Goal: Task Accomplishment & Management: Contribute content

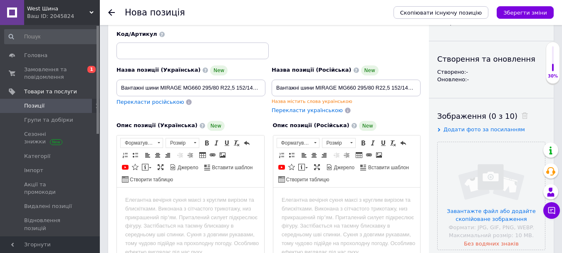
scroll to position [71, 0]
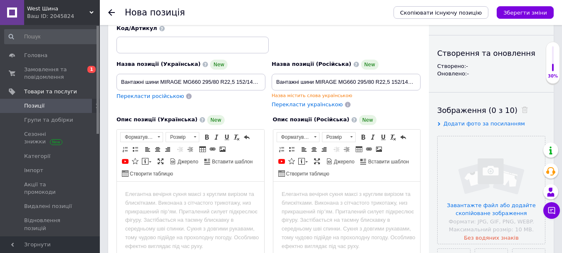
click at [164, 189] on body "Редактор, 94D2350B-AA25-4258-B3AA-08ADFA796328" at bounding box center [190, 193] width 131 height 9
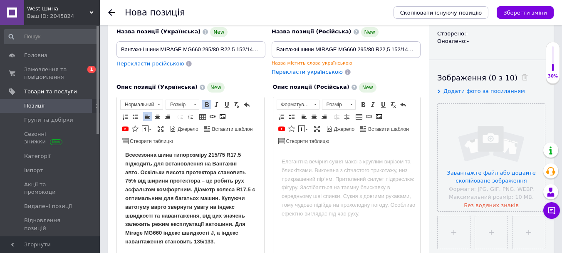
scroll to position [76, 0]
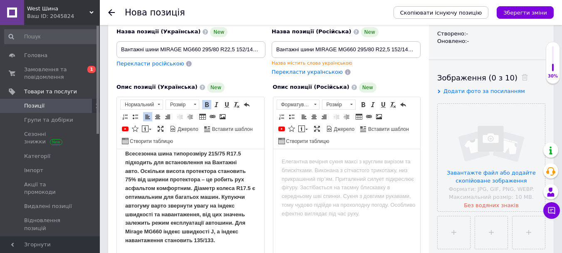
drag, startPoint x: 261, startPoint y: 208, endPoint x: 381, endPoint y: 377, distance: 206.7
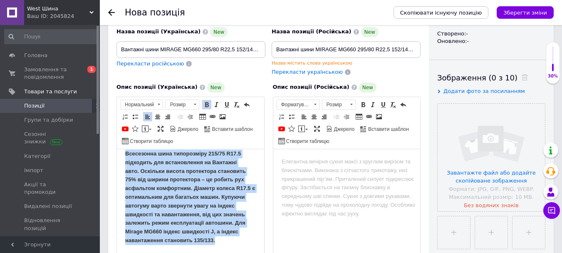
scroll to position [0, 0]
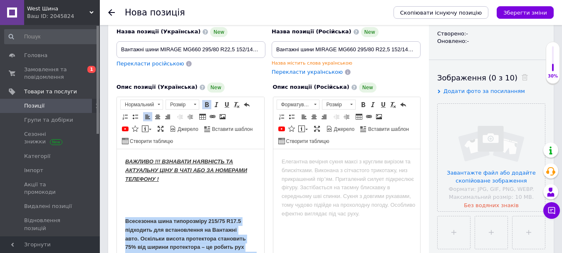
drag, startPoint x: 183, startPoint y: 240, endPoint x: 123, endPoint y: 218, distance: 64.2
click at [123, 218] on html "ВАЖЛИВО !!! ВЗНАВАТИ НАЯВНІСТЬ ТА АКТУАЛЬНУ ЦІНУ В ЧАТІ АБО ЗА НОМЕРАМИ ТЕЛЕФОН…" at bounding box center [190, 234] width 147 height 171
click at [196, 103] on span at bounding box center [195, 104] width 8 height 9
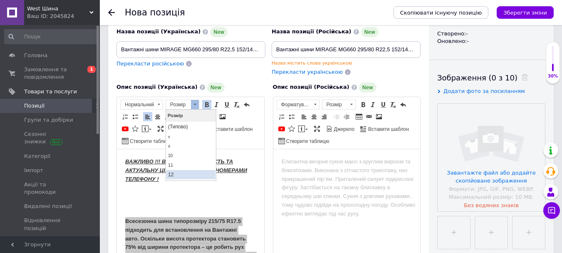
click at [182, 174] on link "12" at bounding box center [190, 173] width 49 height 9
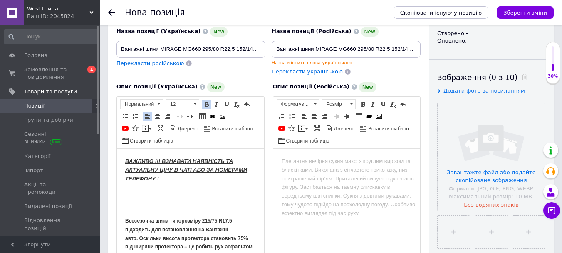
drag, startPoint x: 262, startPoint y: 194, endPoint x: 381, endPoint y: 293, distance: 154.5
click at [165, 207] on p "Редактор, 94D2350B-AA25-4258-B3AA-08ADFA796328" at bounding box center [190, 206] width 131 height 9
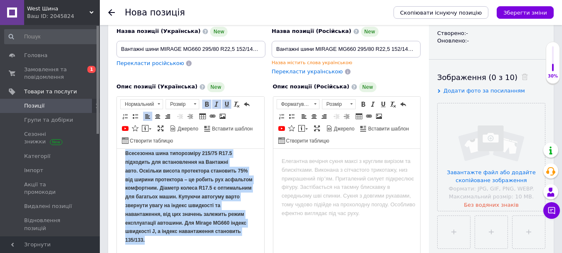
scroll to position [134, 0]
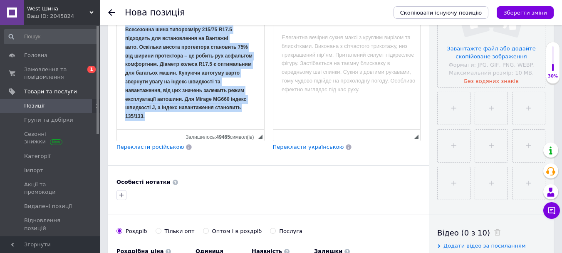
drag, startPoint x: 124, startPoint y: 35, endPoint x: 345, endPoint y: 273, distance: 325.0
click at [228, 129] on html "ВАЖЛИВО !!! ВЗНАВАТИ НАЯВНІСТЬ ТА АКТУАЛЬНУ ЦІНУ В ЧАТІ АБО ЗА НОМЕРАМИ ТЕЛЕФОН…" at bounding box center [190, 49] width 147 height 157
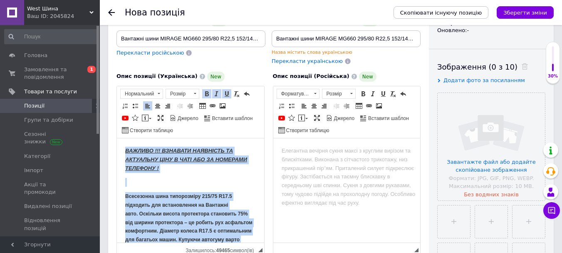
scroll to position [119, 0]
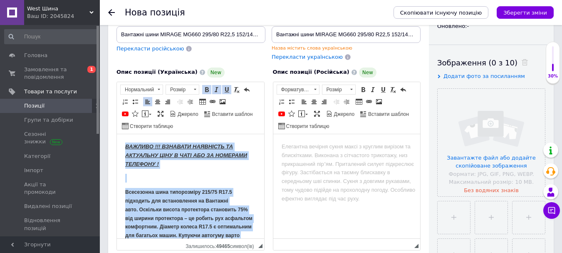
click at [210, 191] on strong "Всесезонна шина типорозміру 215/75 R17.5 підходить для встановлення на Вантажні…" at bounding box center [188, 234] width 127 height 92
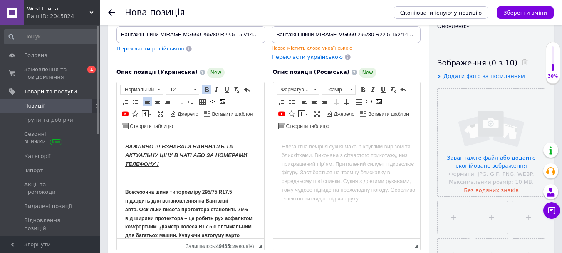
click at [216, 189] on strong "Всесезонна шина типорозміру 295/75 R17.5 підходить для встановлення на Вантажні…" at bounding box center [188, 234] width 127 height 92
click at [228, 189] on strong "Всесезонна шина типорозміру 295/80 R17.5 підходить для встановлення на Вантажні…" at bounding box center [188, 234] width 127 height 92
click at [244, 207] on strong "Всесезонна шина типорозміру 295/80 R22.5 підходить для встановлення на Вантажні…" at bounding box center [188, 234] width 127 height 92
click at [236, 224] on strong "Всесезонна шина типорозміру 295/80 R22.5 підходить для встановлення на Вантажні…" at bounding box center [188, 234] width 127 height 92
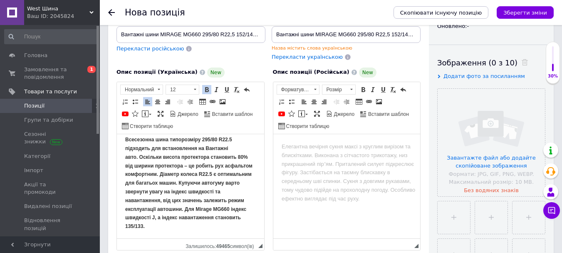
scroll to position [53, 0]
click at [249, 31] on input "Вантажні шини MIRAGE MG660 295/80 R22,5 152/149 M ([PERSON_NAME] вісь)" at bounding box center [190, 34] width 149 height 17
click at [207, 213] on strong "Всесезонна шина типорозміру 295/80 R22.5 підходить для встановлення на Вантажні…" at bounding box center [188, 181] width 127 height 92
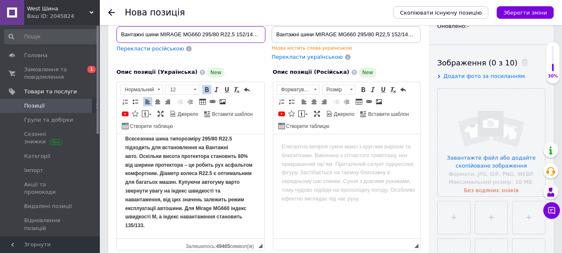
click at [252, 40] on input "Вантажні шини MIRAGE MG660 295/80 R22,5 152/149 M ([PERSON_NAME] вісь)" at bounding box center [190, 34] width 149 height 17
click at [197, 223] on strong "Всесезонна шина типорозміру 295/80 R22.5 підходить для встановлення на Вантажні…" at bounding box center [188, 181] width 127 height 92
click at [207, 223] on strong "Всесезонна шина типорозміру 295/80 R22.5 підходить для встановлення на Вантажні…" at bounding box center [188, 181] width 127 height 92
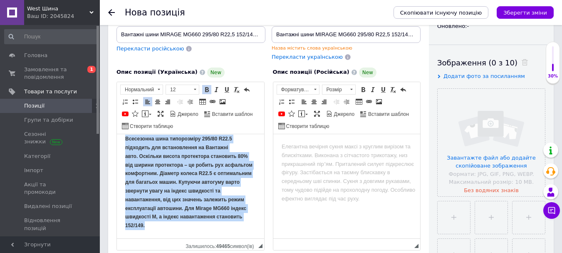
scroll to position [0, 0]
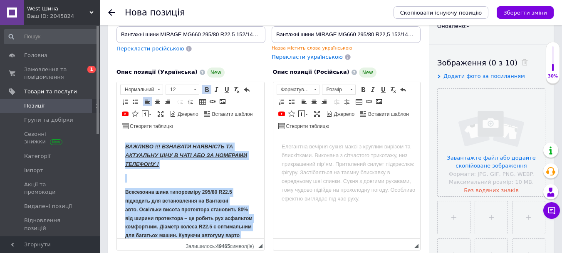
drag, startPoint x: 218, startPoint y: 223, endPoint x: 99, endPoint y: 111, distance: 163.6
click at [117, 134] on html "ВАЖЛИВО !!! ВЗНАВАТИ НАЯВНІСТЬ ТА АКТУАЛЬНУ ЦІНУ В ЧАТІ АБО ЗА НОМЕРАМИ ТЕЛЕФОН…" at bounding box center [190, 212] width 147 height 157
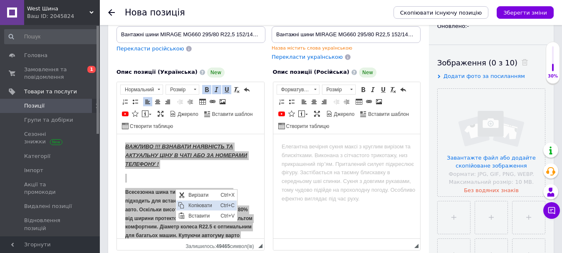
click at [217, 203] on span "Копіювати" at bounding box center [202, 205] width 32 height 10
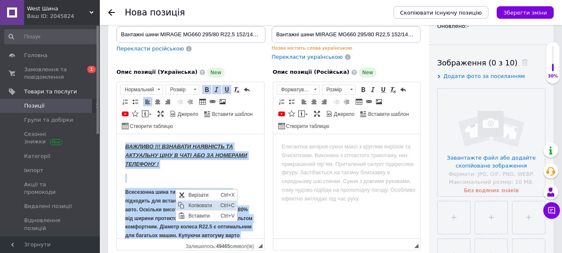
copy body "ВАЖЛИВО !!! ВЗНАВАТИ НАЯВНІСТЬ ТА АКТУАЛЬНУ ЦІНУ В ЧАТІ АБО ЗА НОМЕРАМИ ТЕЛЕФОН…"
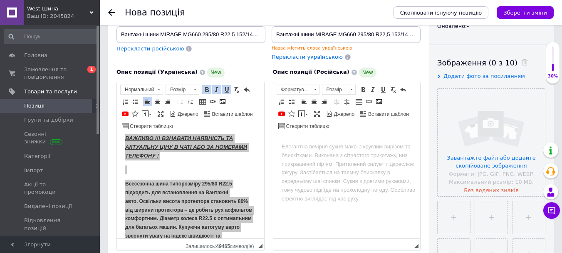
click at [305, 159] on html at bounding box center [346, 146] width 147 height 25
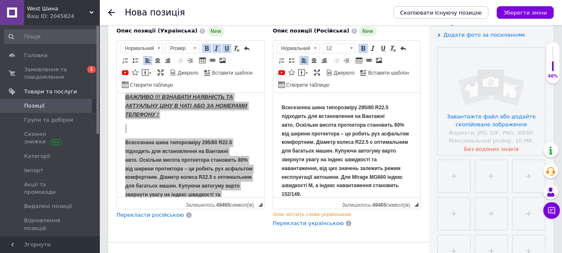
scroll to position [182, 0]
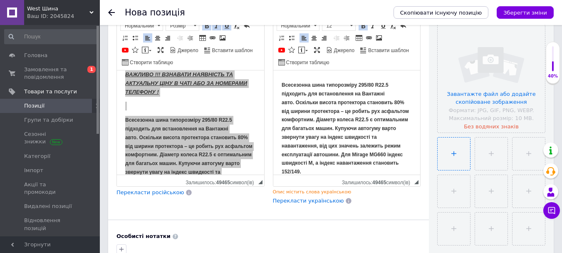
click at [455, 149] on input "file" at bounding box center [454, 153] width 32 height 32
type input "C:\fakepath\MIRAGE MG660.jpg"
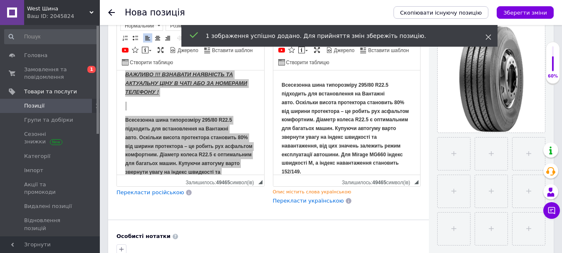
click at [488, 35] on icon at bounding box center [489, 37] width 6 height 6
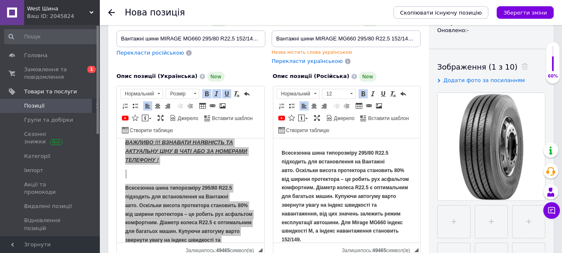
scroll to position [121, 0]
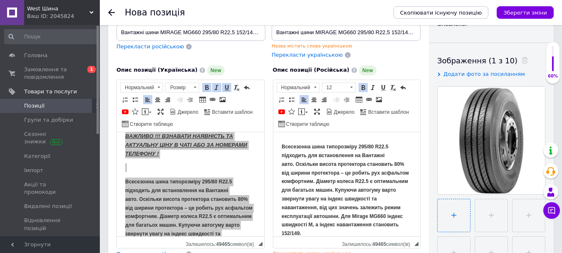
click at [454, 212] on input "file" at bounding box center [454, 215] width 32 height 32
type input "C:\fakepath\6434487197_6434487197.png"
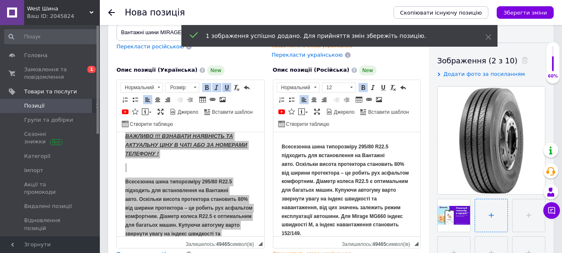
click at [495, 213] on input "file" at bounding box center [491, 215] width 32 height 32
type input "C:\fakepath\завантаження.png"
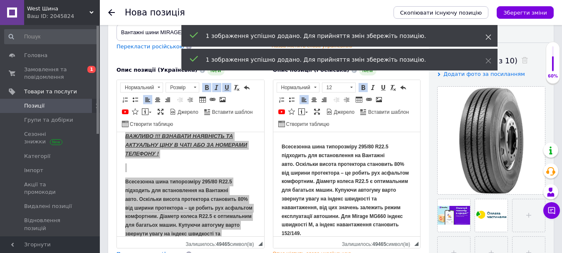
click at [489, 36] on use at bounding box center [488, 37] width 5 height 5
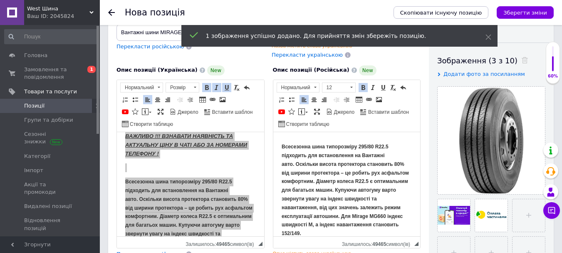
click at [489, 36] on use at bounding box center [488, 37] width 5 height 5
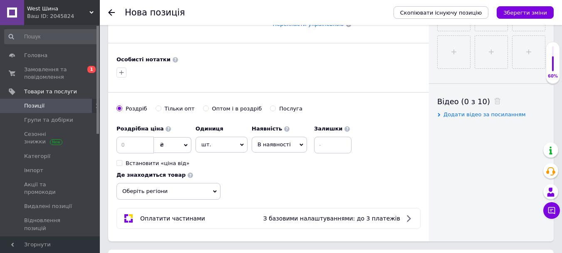
scroll to position [361, 0]
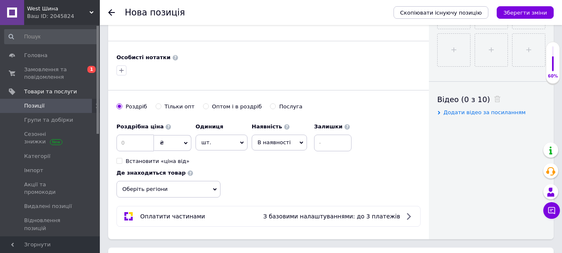
click at [121, 160] on input "Встановити «ціна від»" at bounding box center [118, 160] width 5 height 5
checkbox input "true"
click at [151, 142] on input at bounding box center [134, 142] width 37 height 17
type input "7750"
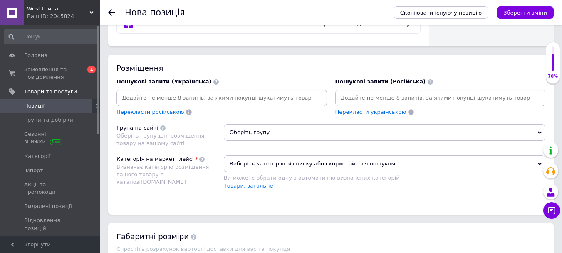
scroll to position [558, 0]
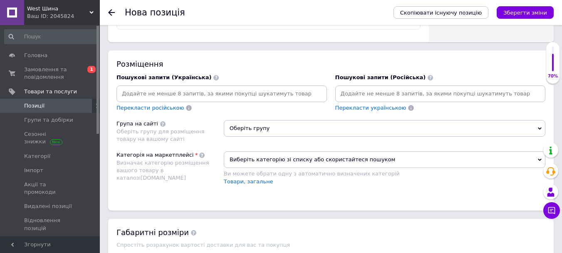
click at [247, 92] on input at bounding box center [221, 93] width 207 height 12
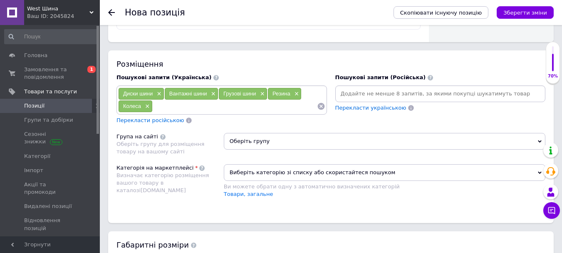
click at [364, 94] on input at bounding box center [440, 93] width 207 height 12
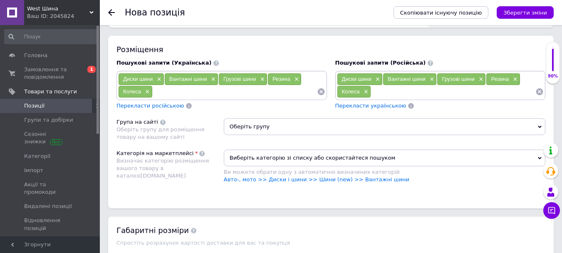
scroll to position [603, 0]
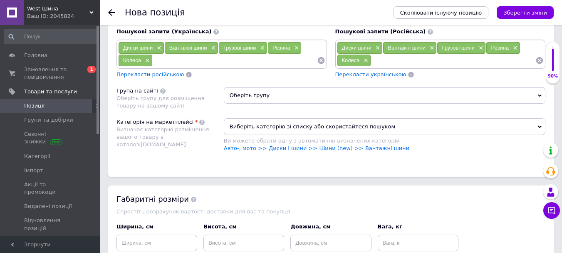
click at [310, 94] on span "Оберіть групу" at bounding box center [385, 95] width 322 height 17
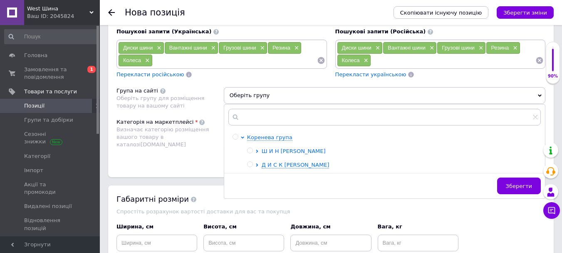
click at [258, 150] on icon at bounding box center [256, 150] width 3 height 3
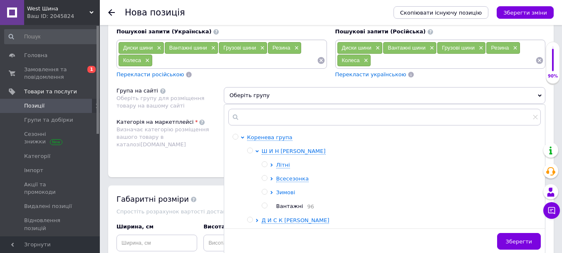
click at [271, 192] on icon at bounding box center [271, 192] width 3 height 3
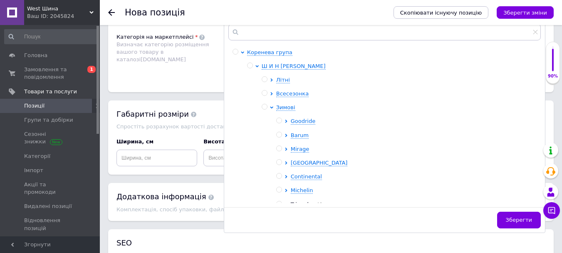
scroll to position [699, 0]
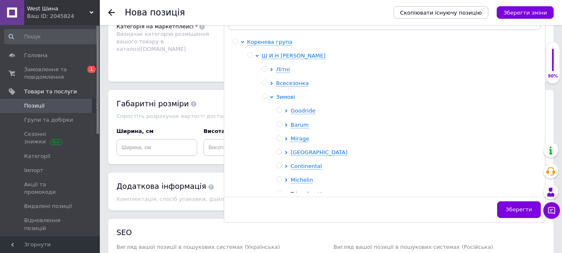
click at [273, 95] on icon at bounding box center [271, 96] width 3 height 3
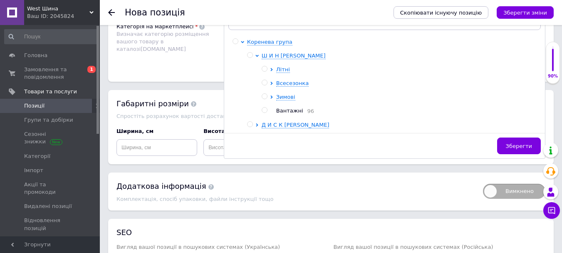
click at [263, 110] on input "radio" at bounding box center [264, 109] width 5 height 5
radio input "true"
click at [522, 148] on span "Зберегти" at bounding box center [519, 146] width 26 height 6
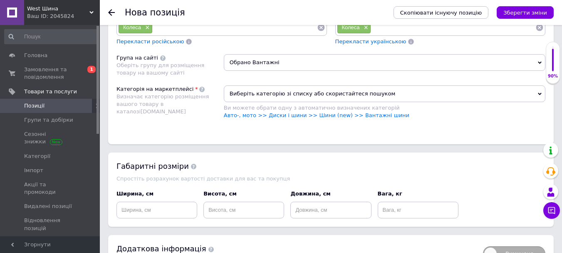
scroll to position [634, 0]
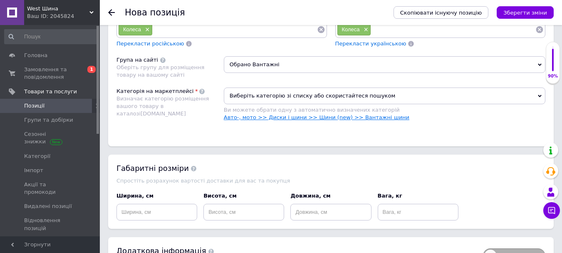
click at [330, 116] on link "Авто-, мото >> Диски і шини >> Шини (new) >> Вантажні шини" at bounding box center [317, 117] width 186 height 6
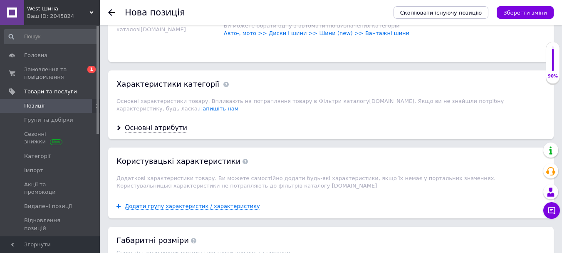
scroll to position [721, 0]
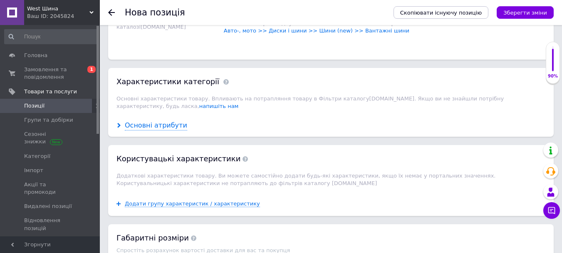
click at [166, 121] on div "Основні атрибути" at bounding box center [156, 126] width 62 height 10
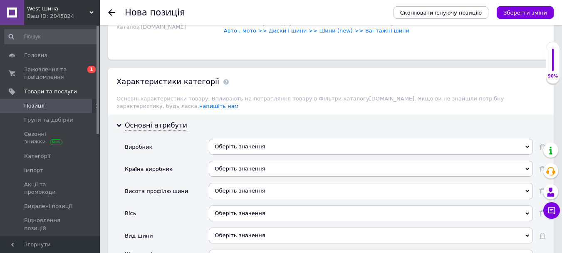
click at [233, 139] on div "Оберіть значення" at bounding box center [371, 147] width 324 height 16
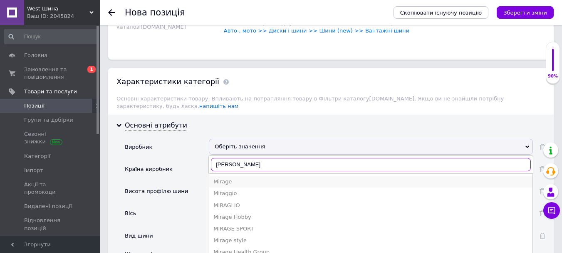
type input "[PERSON_NAME]"
click at [233, 178] on div "Mirage" at bounding box center [370, 181] width 315 height 7
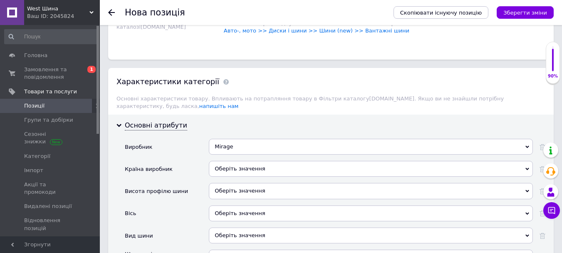
click at [238, 161] on div "Оберіть значення" at bounding box center [371, 169] width 324 height 16
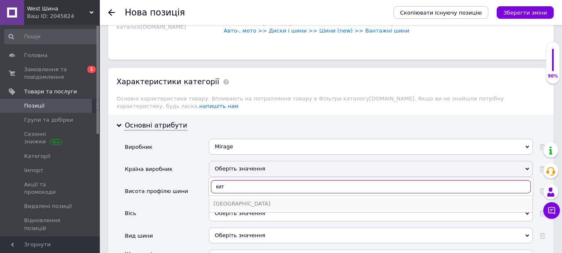
type input "кит"
click at [230, 200] on div "[GEOGRAPHIC_DATA]" at bounding box center [370, 203] width 315 height 7
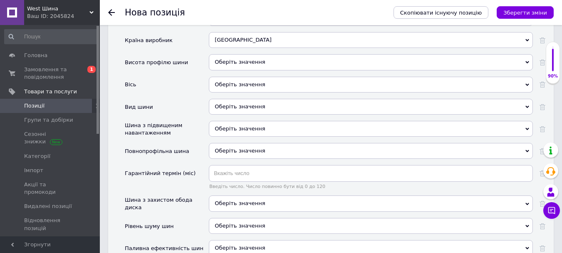
scroll to position [843, 0]
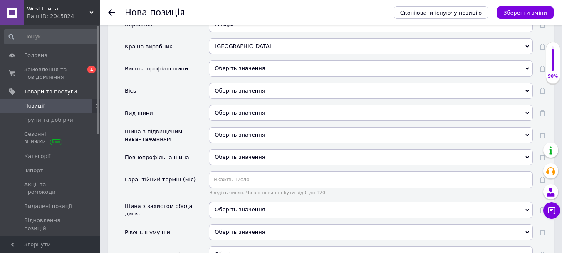
click at [258, 60] on div "Оберіть значення" at bounding box center [371, 68] width 324 height 16
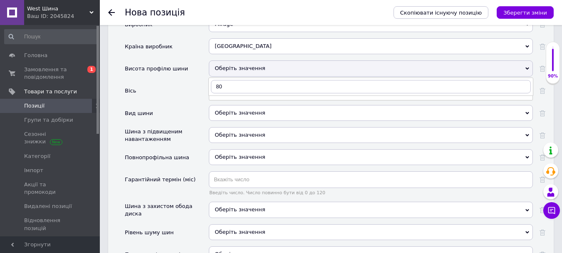
click at [193, 87] on div "Вісь" at bounding box center [167, 94] width 84 height 22
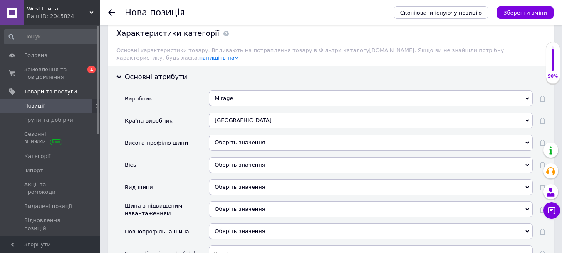
scroll to position [766, 0]
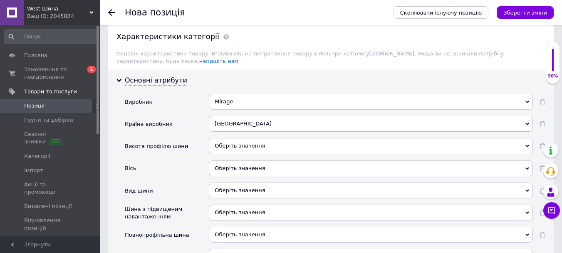
click at [279, 141] on div "Оберіть значення" at bounding box center [371, 146] width 324 height 16
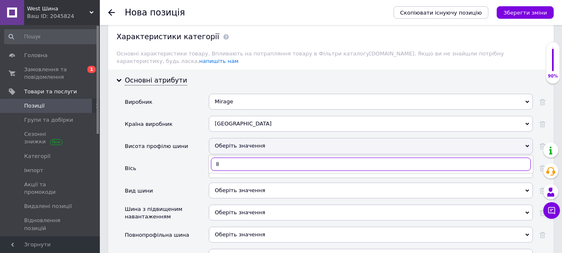
type input "80"
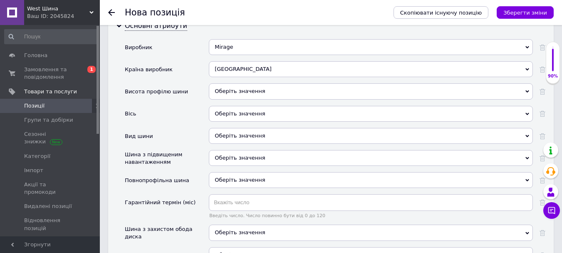
scroll to position [817, 0]
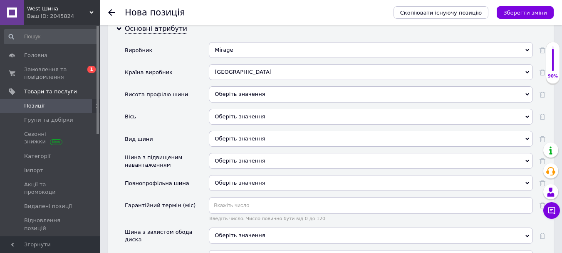
click at [251, 89] on div "Оберіть значення" at bounding box center [371, 94] width 324 height 16
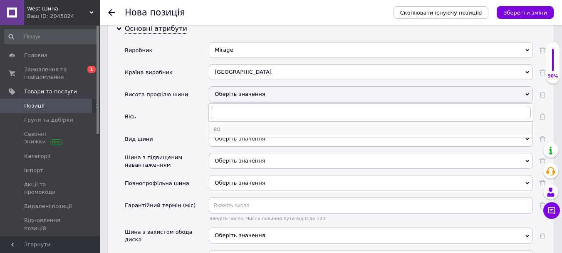
click at [222, 126] on div "80" at bounding box center [370, 129] width 315 height 7
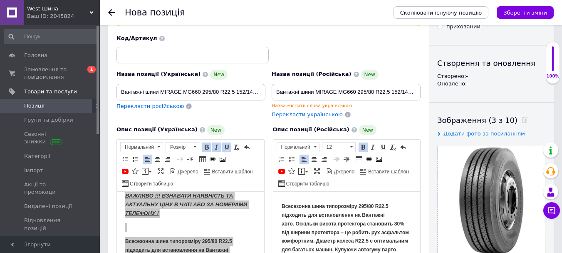
scroll to position [0, 0]
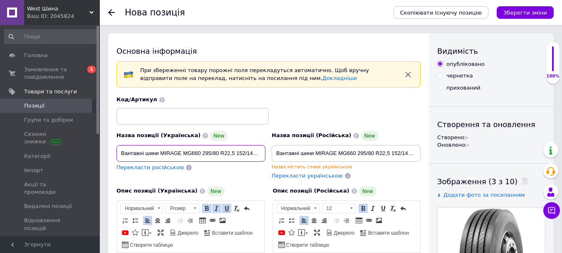
click at [243, 153] on input "Вантажні шини MIRAGE MG660 295/80 R22,5 152/149 M ([PERSON_NAME] вісь)" at bounding box center [190, 153] width 149 height 17
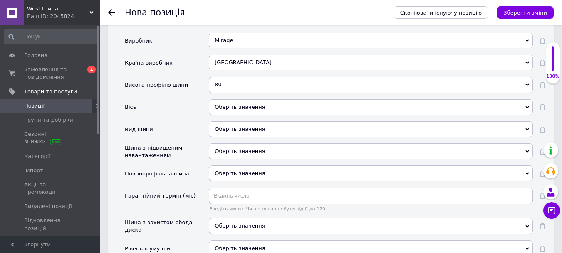
scroll to position [830, 0]
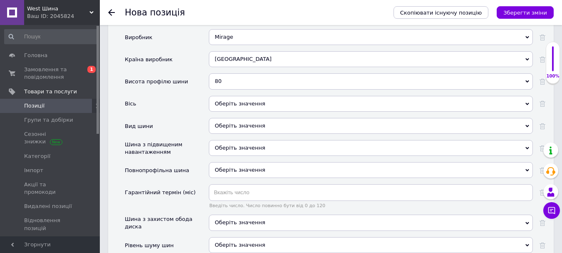
click at [260, 96] on div "Оберіть значення" at bounding box center [371, 104] width 324 height 16
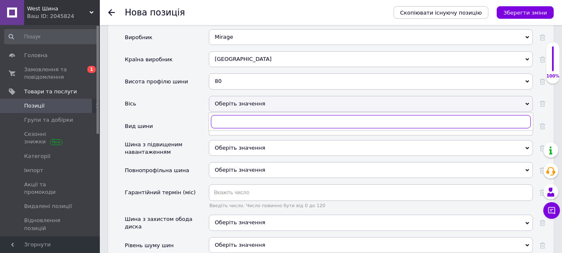
scroll to position [0, 0]
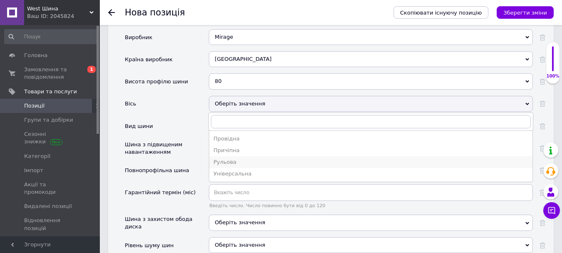
click at [236, 158] on div "Рульова" at bounding box center [370, 161] width 315 height 7
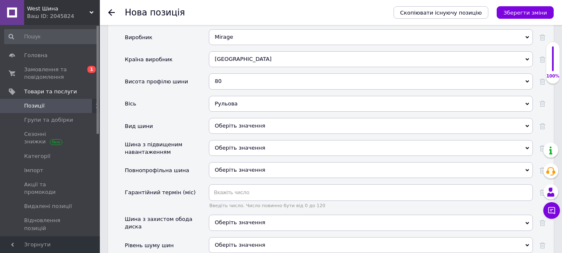
click at [234, 119] on div "Оберіть значення" at bounding box center [371, 126] width 324 height 16
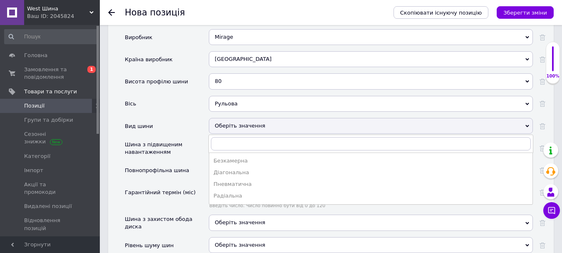
click at [234, 119] on div "Оберіть значення" at bounding box center [371, 126] width 324 height 16
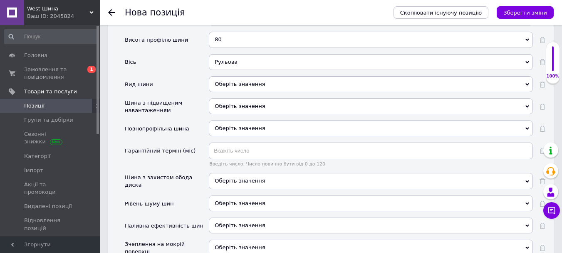
scroll to position [875, 0]
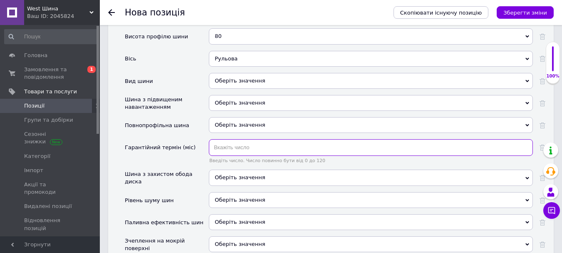
click at [248, 141] on input "text" at bounding box center [371, 147] width 324 height 17
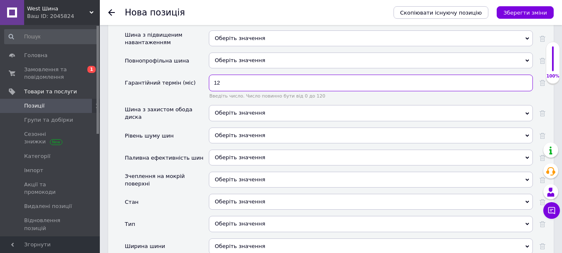
scroll to position [943, 0]
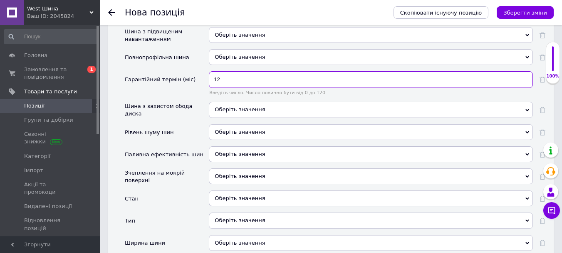
type input "12"
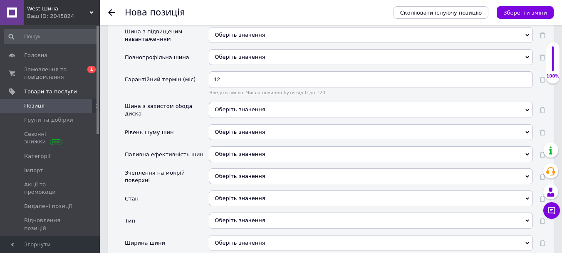
click at [229, 192] on div "Оберіть значення" at bounding box center [371, 198] width 324 height 16
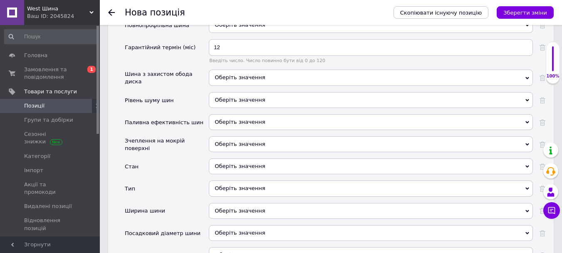
scroll to position [1001, 0]
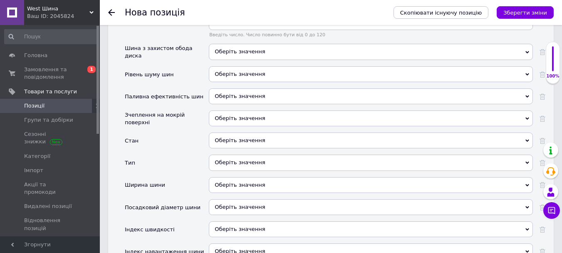
click at [238, 134] on div "Оберіть значення" at bounding box center [371, 140] width 324 height 16
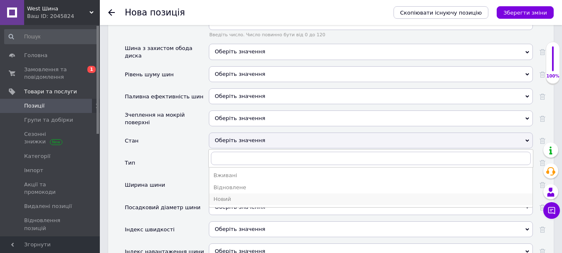
click at [227, 195] on div "Новий" at bounding box center [370, 198] width 315 height 7
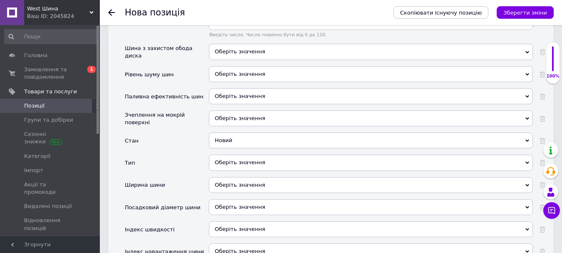
click at [230, 154] on div "Оберіть значення" at bounding box center [371, 162] width 324 height 16
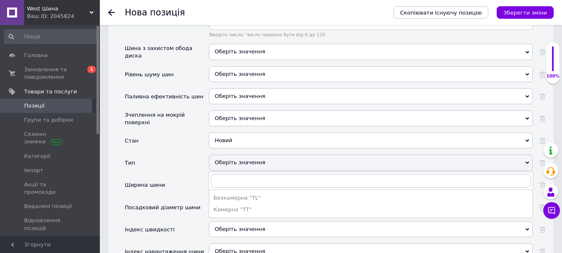
click at [230, 154] on div "Оберіть значення" at bounding box center [371, 162] width 324 height 16
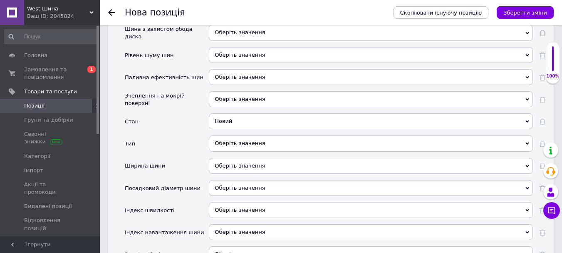
scroll to position [1023, 0]
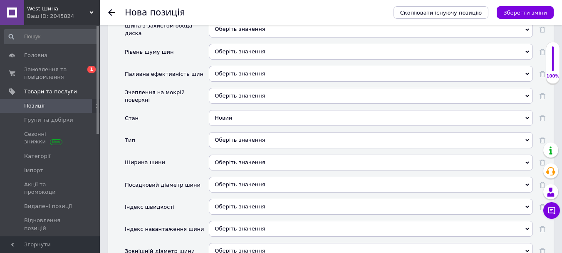
click at [265, 154] on div "Оберіть значення" at bounding box center [371, 162] width 324 height 16
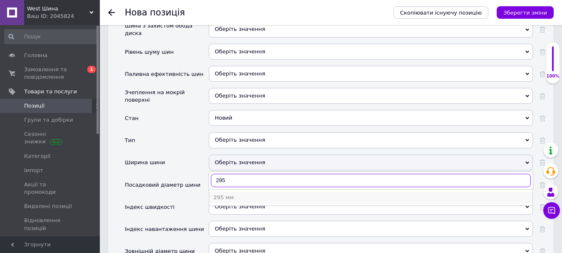
type input "295"
click at [233, 193] on div "295 мм" at bounding box center [370, 196] width 315 height 7
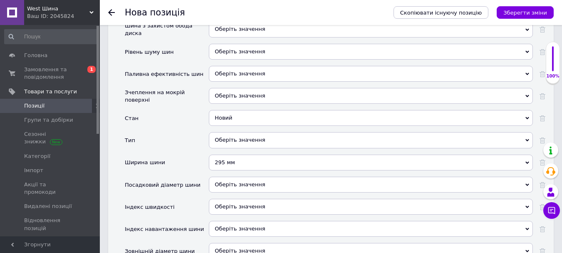
click at [238, 180] on div "Оберіть значення" at bounding box center [371, 184] width 324 height 16
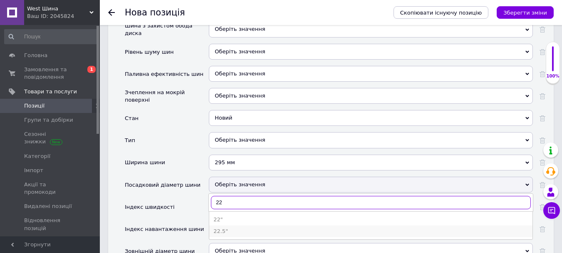
type input "22"
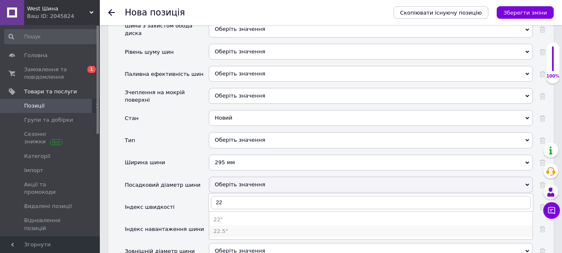
click at [224, 227] on div "22.5"" at bounding box center [370, 230] width 315 height 7
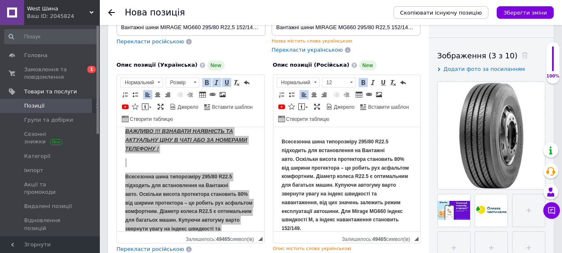
scroll to position [0, 0]
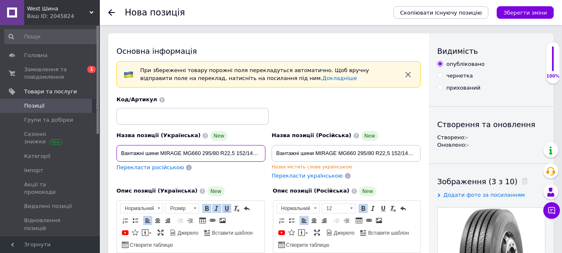
click at [250, 157] on input "Вантажні шини MIRAGE MG660 295/80 R22,5 152/149 M ([PERSON_NAME] вісь)" at bounding box center [190, 153] width 149 height 17
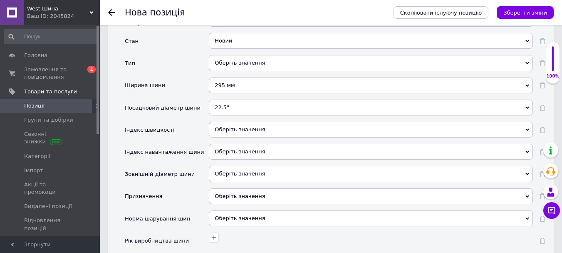
scroll to position [1103, 0]
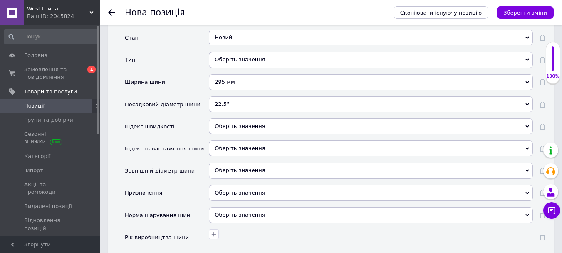
click at [265, 118] on div "Оберіть значення" at bounding box center [371, 126] width 324 height 16
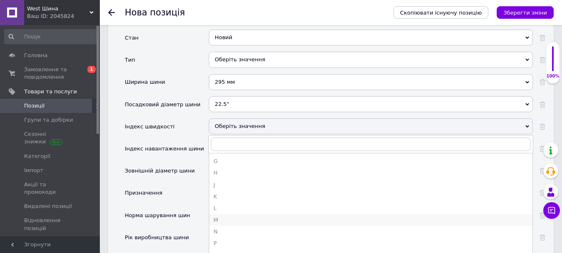
click at [231, 214] on li "M" at bounding box center [370, 220] width 323 height 12
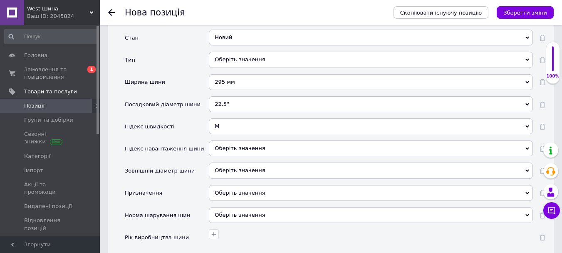
click at [238, 144] on div "Оберіть значення" at bounding box center [371, 148] width 324 height 16
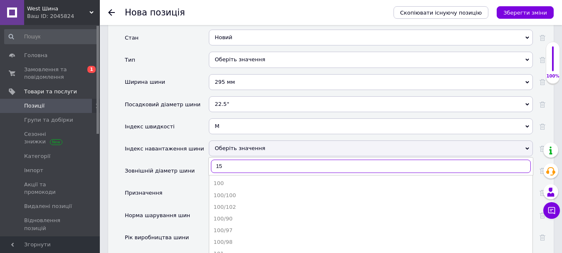
type input "152"
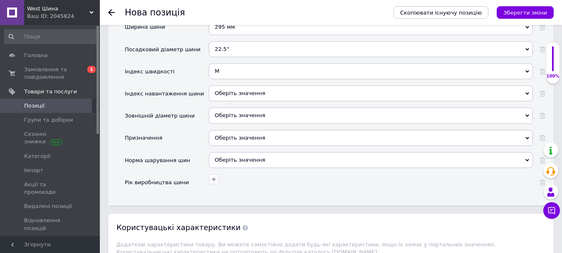
scroll to position [1161, 0]
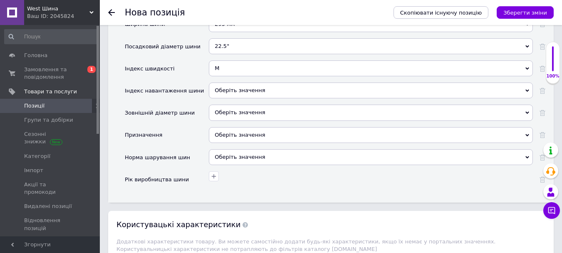
click at [238, 83] on div "Оберіть значення" at bounding box center [371, 90] width 324 height 16
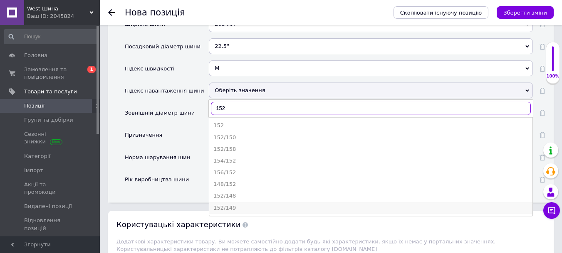
type input "152"
click at [231, 204] on div "152/149" at bounding box center [370, 207] width 315 height 7
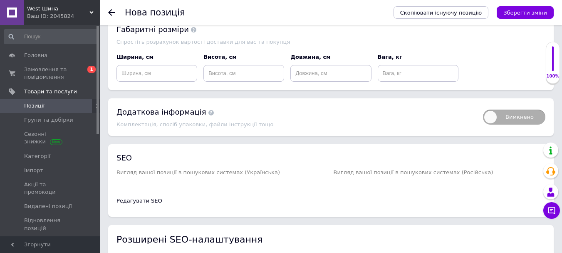
scroll to position [1441, 0]
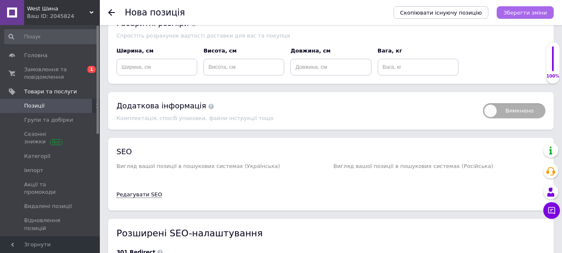
click at [522, 15] on icon "Зберегти зміни" at bounding box center [525, 13] width 44 height 6
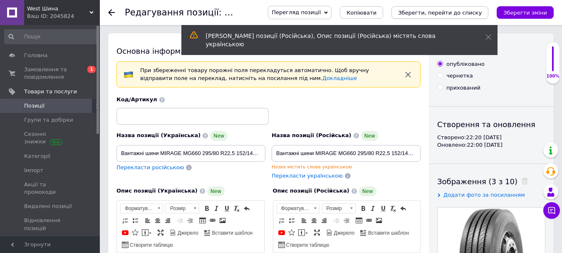
click at [454, 14] on icon "Зберегти, перейти до списку" at bounding box center [440, 13] width 84 height 6
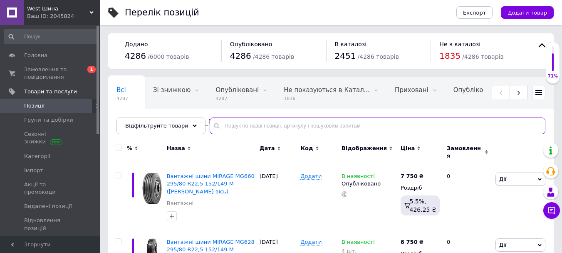
click at [242, 124] on input "text" at bounding box center [378, 125] width 336 height 17
paste input "MG668"
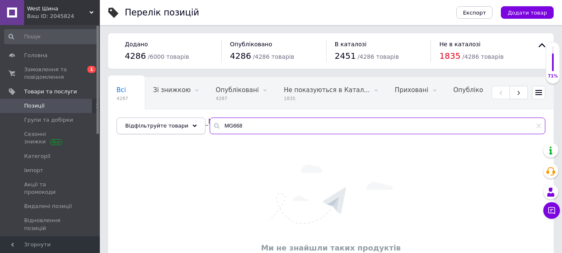
drag, startPoint x: 265, startPoint y: 126, endPoint x: 166, endPoint y: 133, distance: 99.7
click at [166, 133] on div "Відфільтруйте товари MG668" at bounding box center [330, 125] width 429 height 17
paste input "BF200R+"
click at [166, 133] on div "Відфільтруйте товари" at bounding box center [160, 125] width 89 height 17
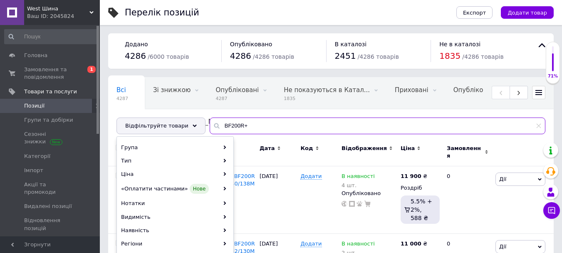
click at [176, 125] on div "Відфільтруйте товари BF200R+" at bounding box center [330, 125] width 429 height 17
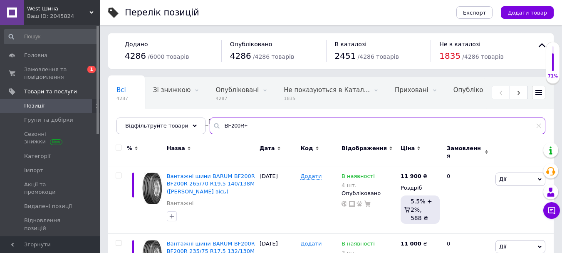
click at [248, 125] on input "BF200R+" at bounding box center [378, 125] width 336 height 17
drag, startPoint x: 248, startPoint y: 125, endPoint x: 192, endPoint y: 126, distance: 56.2
click at [192, 126] on div "Відфільтруйте товари BF200R+" at bounding box center [330, 125] width 429 height 17
paste input "315/70R22,5 ENDURACE RA2"
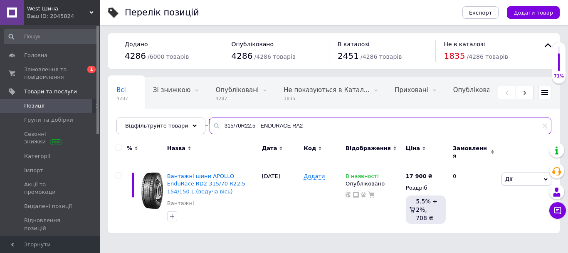
type input "315/70R22,5 ENDURACE RA2"
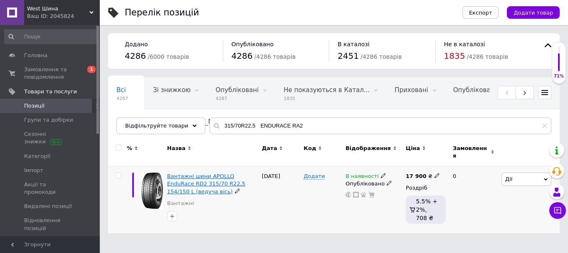
click at [204, 173] on span "Вантажні шини APOLLO EnduRace RD2 315/70 R22,5 154/150 L (ведуча вісь)" at bounding box center [206, 183] width 78 height 21
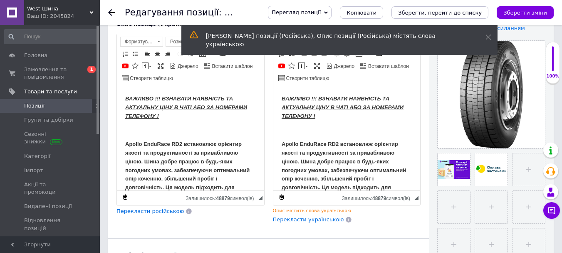
scroll to position [169, 0]
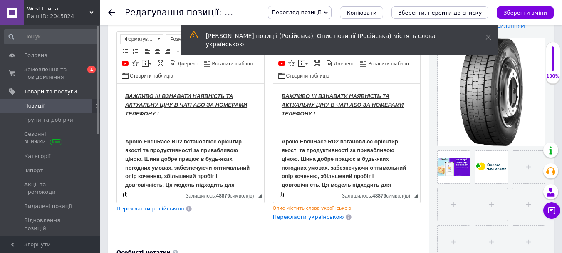
click at [110, 12] on use at bounding box center [111, 12] width 7 height 7
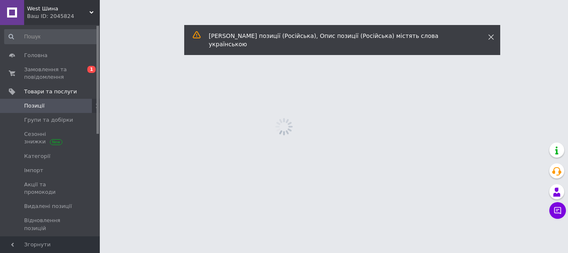
click at [491, 37] on icon at bounding box center [491, 37] width 6 height 6
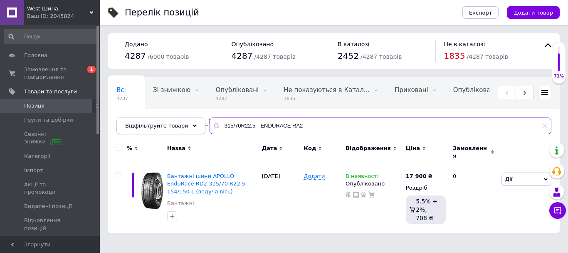
drag, startPoint x: 311, startPoint y: 127, endPoint x: 190, endPoint y: 125, distance: 121.1
click at [190, 125] on div "Відфільтруйте товари 315/70R22,5 ENDURACE RA2" at bounding box center [333, 125] width 435 height 17
paste input "ENDURACE RA"
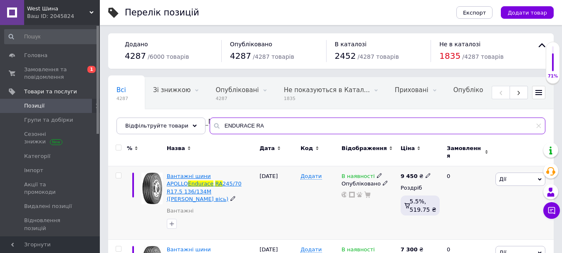
type input "ENDURACE RA"
click at [213, 180] on span "Endurace" at bounding box center [200, 183] width 25 height 6
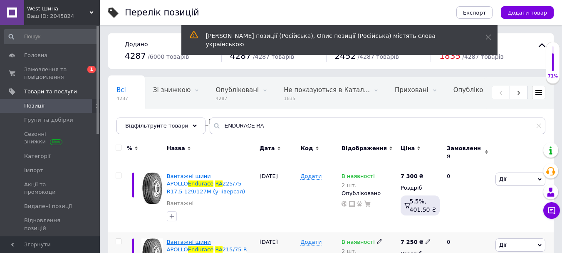
click at [211, 238] on span "Вантажні шини APOLLO" at bounding box center [189, 245] width 44 height 14
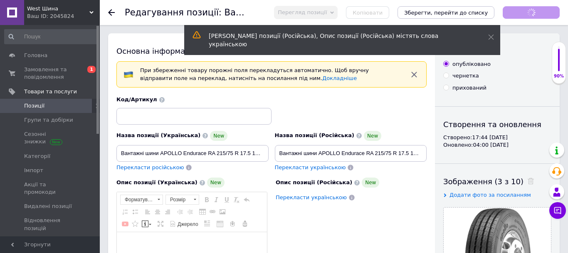
click at [491, 37] on div "[PERSON_NAME] позиції (Російська), Опис позиції (Російська) містять слова украї…" at bounding box center [342, 40] width 316 height 30
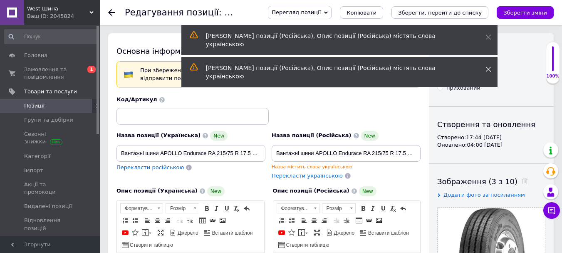
click at [488, 36] on div "[PERSON_NAME] позиції (Російська), Опис позиції (Російська) містять слова украї…" at bounding box center [339, 57] width 316 height 64
click at [488, 36] on icon at bounding box center [489, 37] width 6 height 6
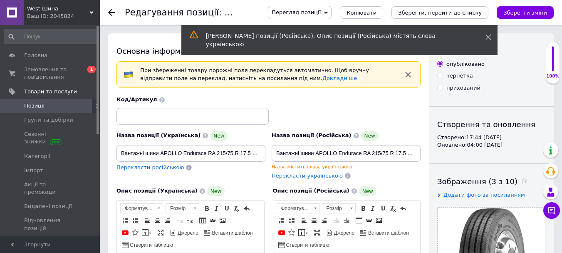
click at [488, 36] on icon at bounding box center [489, 37] width 6 height 6
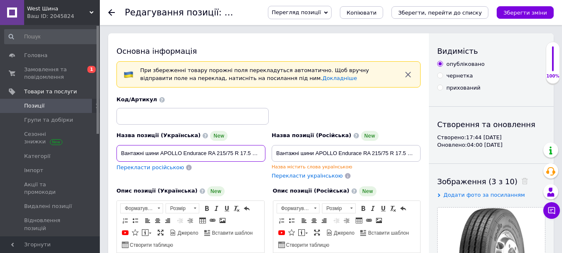
drag, startPoint x: 218, startPoint y: 152, endPoint x: 119, endPoint y: 155, distance: 99.1
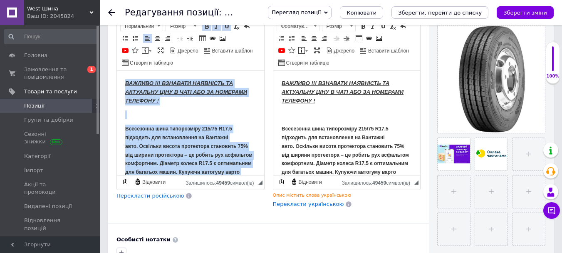
scroll to position [53, 0]
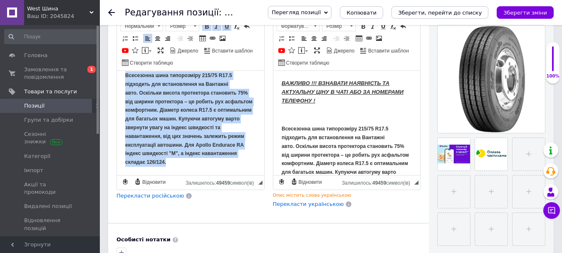
drag, startPoint x: 121, startPoint y: 77, endPoint x: 233, endPoint y: 178, distance: 151.7
click at [233, 174] on html "ВАЖЛИВО !!! ВЗНАВАТИ НАЯВНІСТЬ ТА АКТУАЛЬНУ ЦІНУ В ЧАТІ АБО ЗА НОМЕРАМИ ТЕЛЕФОН…" at bounding box center [190, 95] width 147 height 157
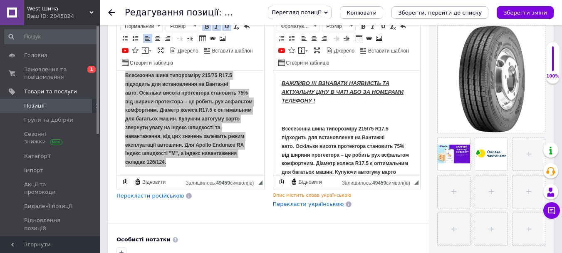
scroll to position [0, 0]
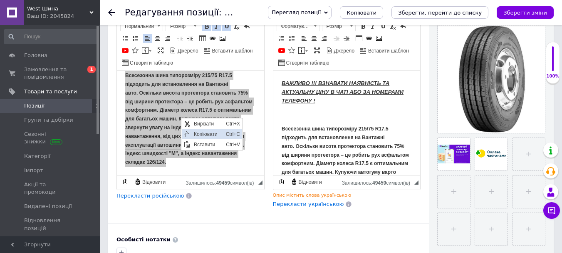
click at [198, 131] on span "Копіювати" at bounding box center [208, 134] width 32 height 10
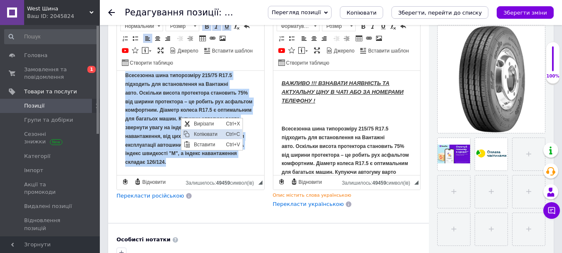
copy body "ВАЖЛИВО !!! ВЗНАВАТИ НАЯВНІСТЬ ТА АКТУАЛЬНУ ЦІНУ В ЧАТІ АБО ЗА НОМЕРАМИ ТЕЛЕФОН…"
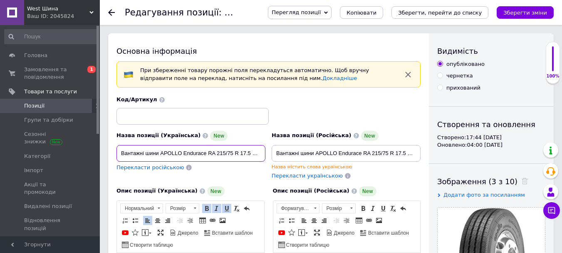
click at [233, 151] on input "Вантажні шини APOLLO Endurace RA 215/75 R 17.5 126/124M (універсал)" at bounding box center [190, 153] width 149 height 17
drag, startPoint x: 261, startPoint y: 154, endPoint x: 232, endPoint y: 151, distance: 29.3
click at [232, 151] on input "Вантажні шини APOLLO Endurace RA 215/75 R 17.5 126/124M (універсал)" at bounding box center [190, 153] width 149 height 17
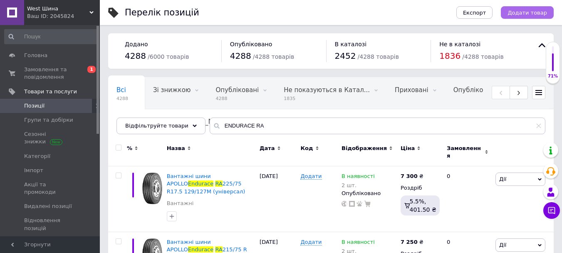
click at [530, 11] on span "Додати товар" at bounding box center [528, 13] width 40 height 6
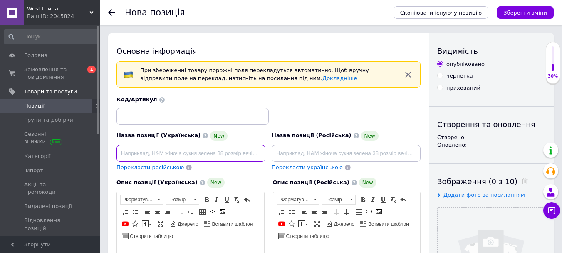
click at [141, 150] on input at bounding box center [190, 153] width 149 height 17
paste input "Вантажні шини MIRAGE MG638"
paste input "315/70R22,5"
click at [219, 152] on input "Вантажні шини MIRAGE MG638 315/70R22,5" at bounding box center [190, 153] width 149 height 17
click at [240, 153] on input "Вантажні шини MIRAGE MG638 315/70 R22,5" at bounding box center [190, 153] width 149 height 17
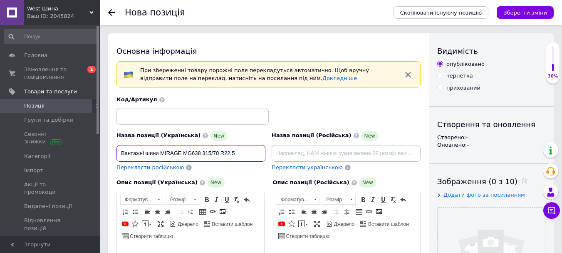
paste input "154/150 L"
click at [237, 150] on input "Вантажні шини MIRAGE MG638 315/70 R22,5 154/150 L" at bounding box center [190, 153] width 149 height 17
drag, startPoint x: 262, startPoint y: 153, endPoint x: 110, endPoint y: 154, distance: 152.3
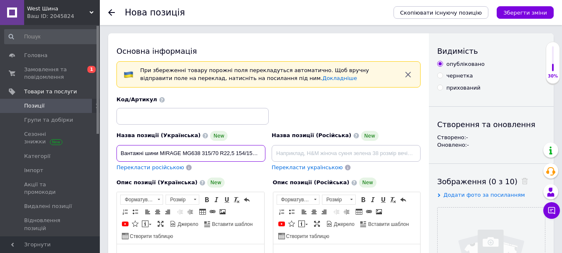
type input "Вантажні шини MIRAGE MG638 315/70 R22,5 154/150 L"
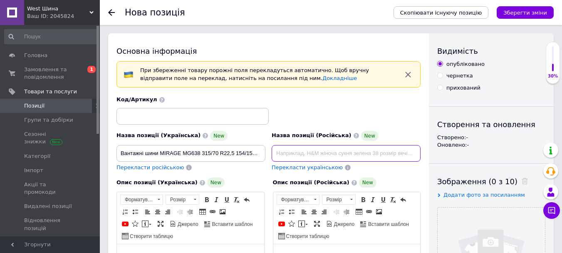
click at [288, 155] on input at bounding box center [346, 153] width 149 height 17
paste input "Вантажні шини MIRAGE MG638 315/70 R22,5 154/150 L"
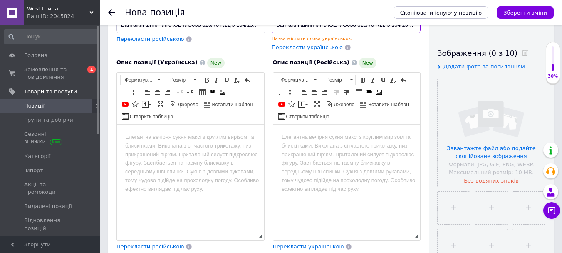
scroll to position [141, 0]
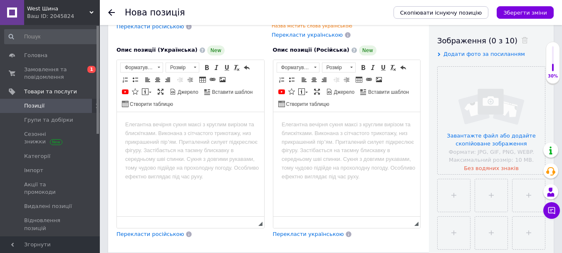
type input "Вантажні шини MIRAGE MG638 315/70 R22,5 154/150 L"
click at [166, 131] on html at bounding box center [190, 124] width 147 height 25
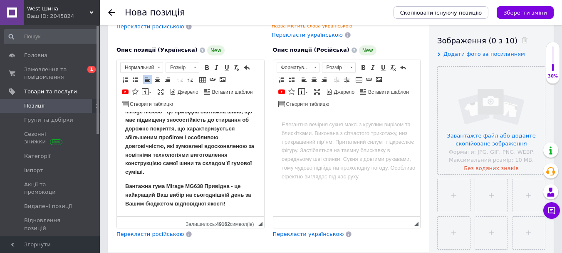
scroll to position [0, 0]
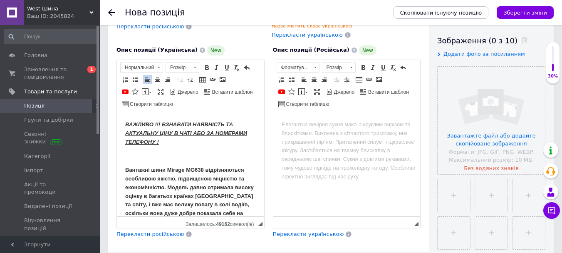
drag, startPoint x: 238, startPoint y: 202, endPoint x: 224, endPoint y: 279, distance: 77.8
click at [117, 168] on html "ВАЖЛИВО !!! ВЗНАВАТИ НАЯВНІСТЬ ТА АКТУАЛЬНУ ЦІНУ В ЧАТІ АБО ЗА НОМЕРАМИ ТЕЛЕФОН…" at bounding box center [190, 230] width 147 height 237
click at [196, 68] on span at bounding box center [195, 67] width 8 height 9
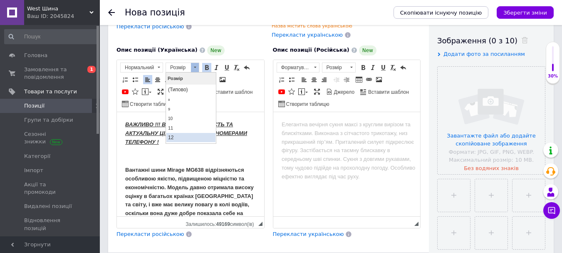
click at [187, 136] on link "12" at bounding box center [190, 136] width 49 height 9
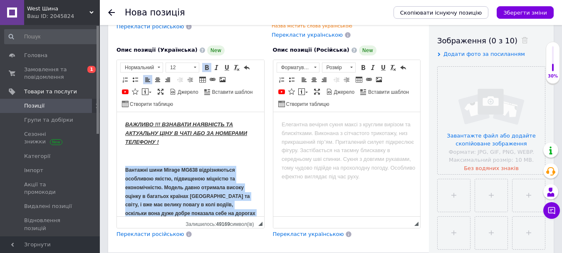
drag, startPoint x: 263, startPoint y: 149, endPoint x: 380, endPoint y: 217, distance: 135.7
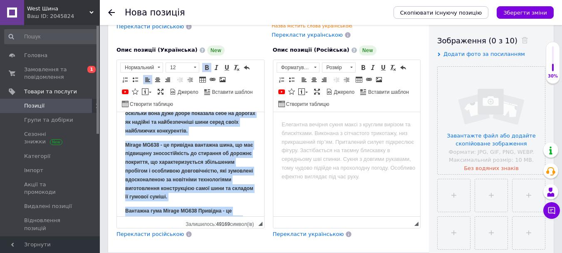
scroll to position [125, 0]
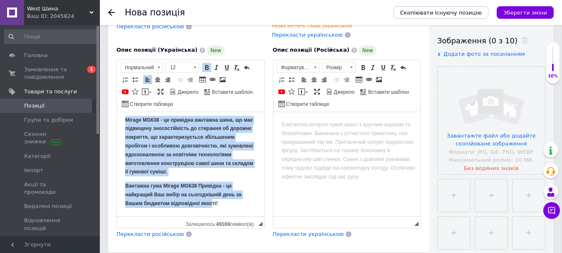
drag, startPoint x: 126, startPoint y: 119, endPoint x: 237, endPoint y: 213, distance: 145.5
click at [237, 213] on html "ВАЖЛИВО !!! ВЗНАВАТИ НАЯВНІСТЬ ТА АКТУАЛЬНУ ЦІНУ В ЧАТІ АБО ЗА НОМЕРАМИ ТЕЛЕФОН…" at bounding box center [190, 101] width 147 height 229
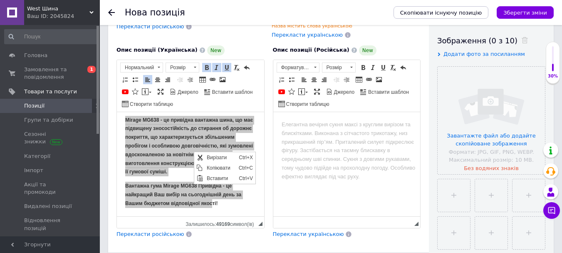
scroll to position [0, 0]
click at [211, 165] on span "Копіювати" at bounding box center [221, 167] width 32 height 10
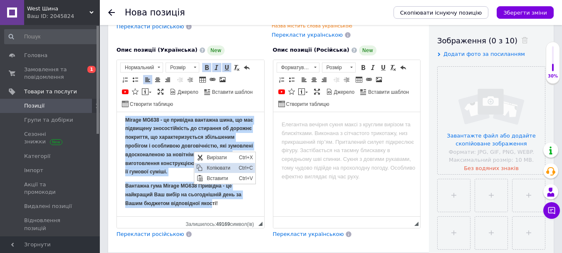
copy body "LOREMIP !!! DOLORSIT AMETCONSE AD ELITSEDDO EIUS T INCI UTL ET DOLOREMA ALIQUAE…"
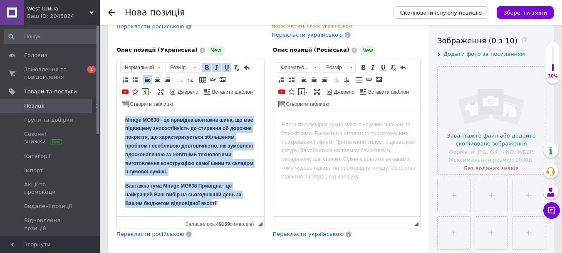
scroll to position [116, 0]
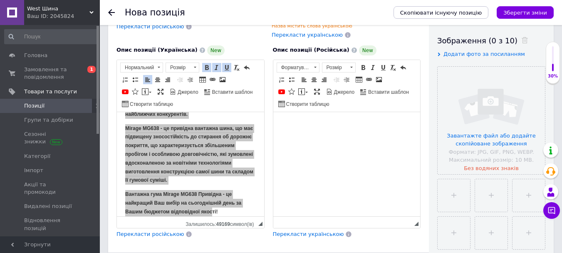
click at [315, 131] on html at bounding box center [346, 124] width 147 height 25
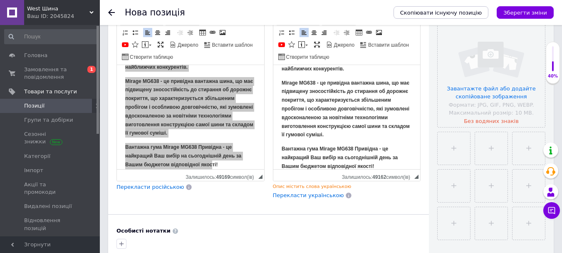
scroll to position [216, 0]
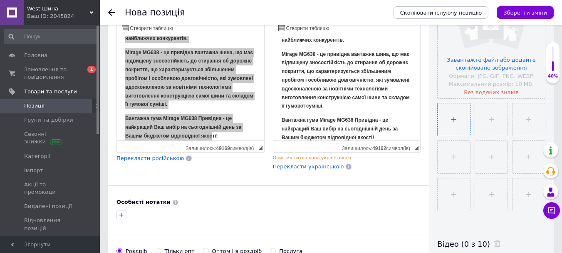
click at [457, 114] on input "file" at bounding box center [454, 119] width 32 height 32
type input "C:\fakepath\MIRAGE MG638.jpg"
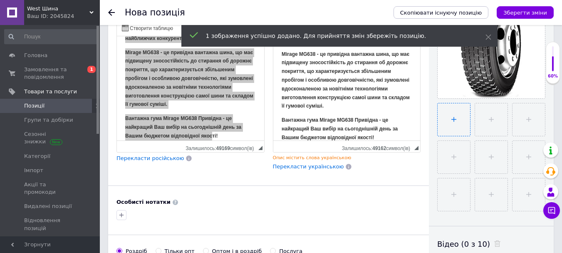
click at [454, 116] on input "file" at bounding box center [454, 119] width 32 height 32
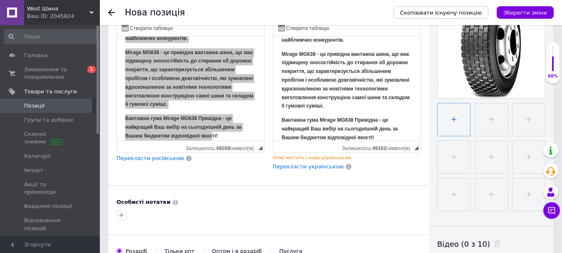
type input "C:\fakepath\6434487197_6434487197.png"
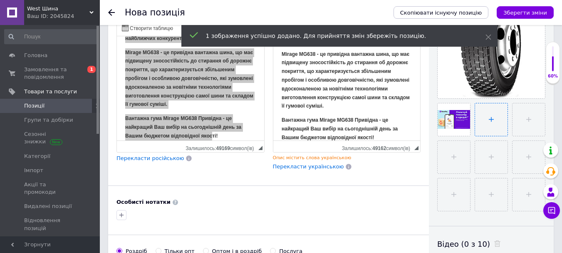
click at [494, 114] on input "file" at bounding box center [491, 119] width 32 height 32
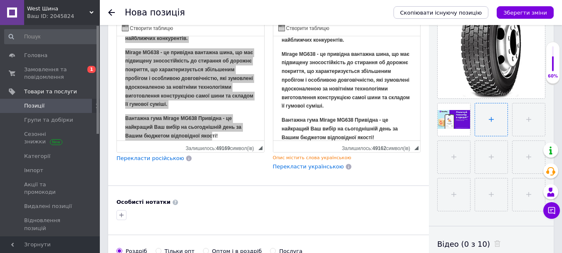
type input "C:\fakepath\завантаження.png"
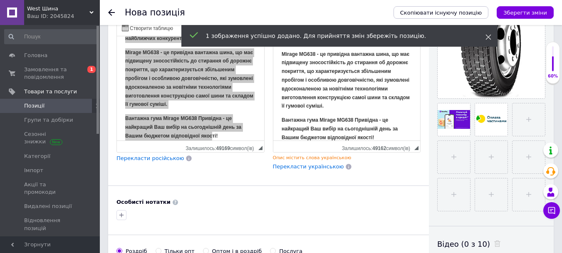
click at [489, 37] on icon at bounding box center [489, 37] width 6 height 6
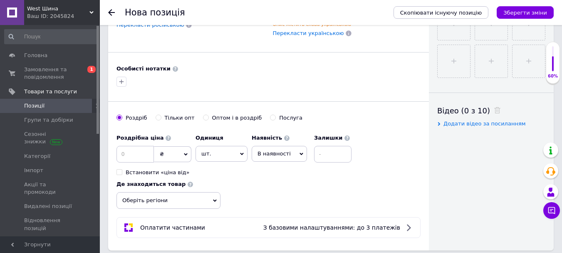
scroll to position [358, 0]
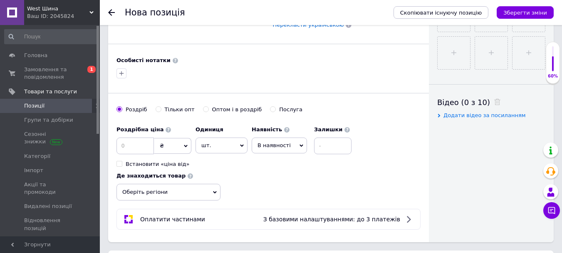
click at [120, 162] on input "Встановити «ціна від»" at bounding box center [118, 163] width 5 height 5
checkbox input "true"
click at [141, 144] on input at bounding box center [134, 145] width 37 height 17
type input "9200"
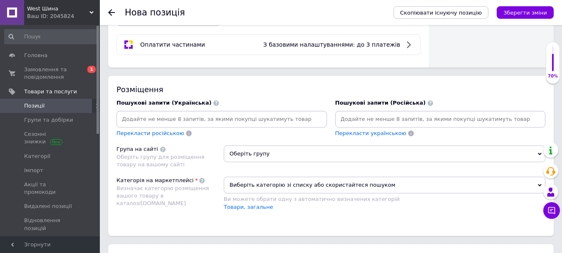
scroll to position [545, 0]
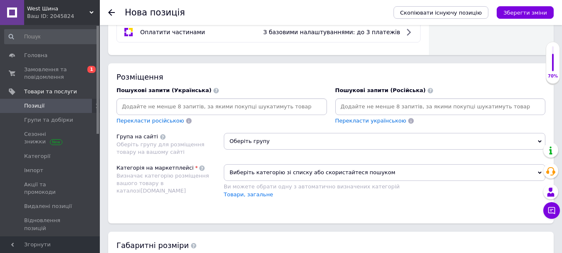
click at [164, 102] on input at bounding box center [221, 106] width 207 height 12
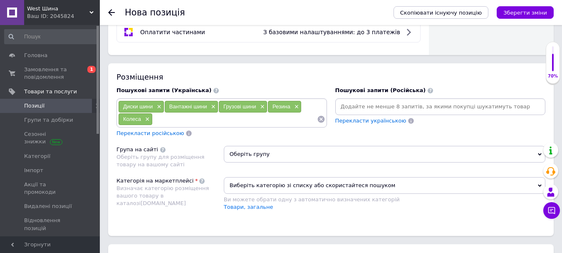
click at [363, 103] on input at bounding box center [440, 106] width 207 height 12
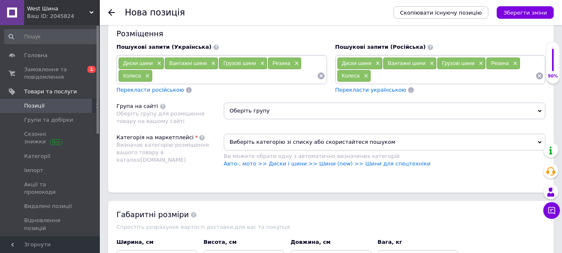
scroll to position [594, 0]
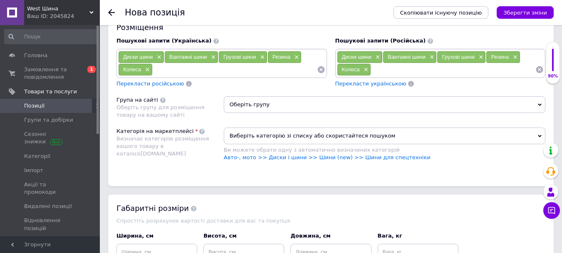
click at [280, 105] on span "Оберіть групу" at bounding box center [385, 104] width 322 height 17
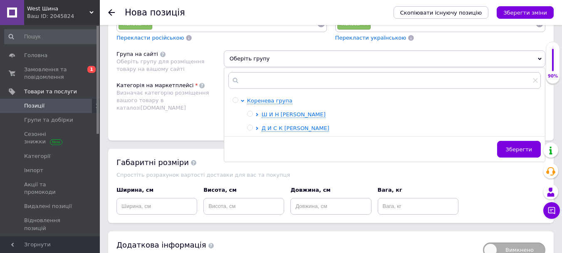
scroll to position [634, 0]
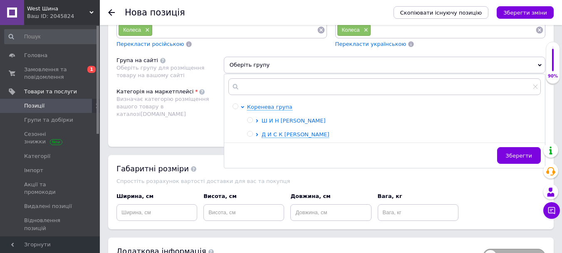
click at [256, 119] on icon at bounding box center [256, 120] width 3 height 3
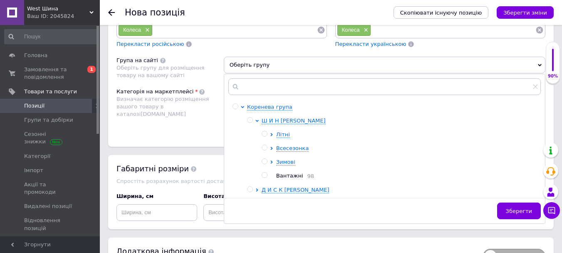
click at [265, 173] on input "radio" at bounding box center [264, 174] width 5 height 5
radio input "true"
click at [514, 208] on span "Зберегти" at bounding box center [519, 211] width 26 height 6
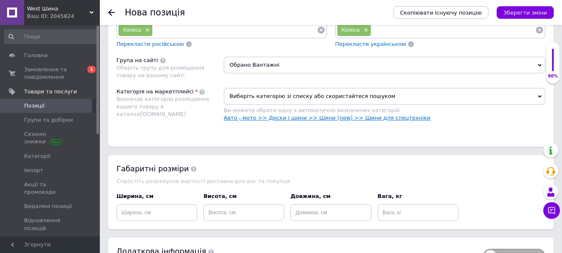
click at [295, 117] on link "Авто-, мото >> Диски і шини >> Шини (new) >> Шини для спецтехніки" at bounding box center [327, 117] width 207 height 6
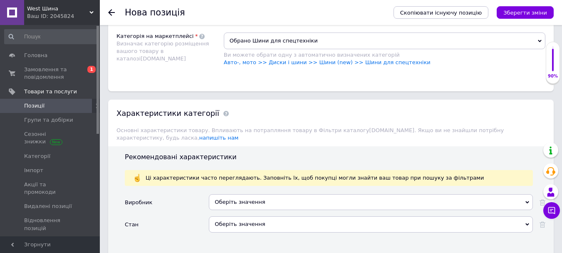
scroll to position [704, 0]
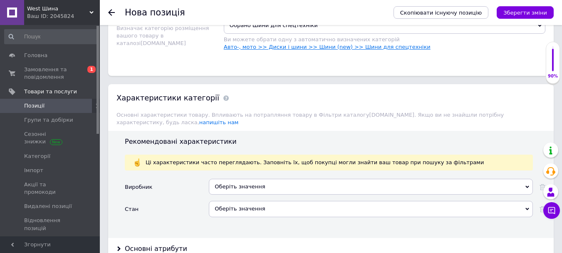
click at [321, 49] on link "Авто-, мото >> Диски і шини >> Шини (new) >> Шини для спецтехніки" at bounding box center [327, 47] width 207 height 6
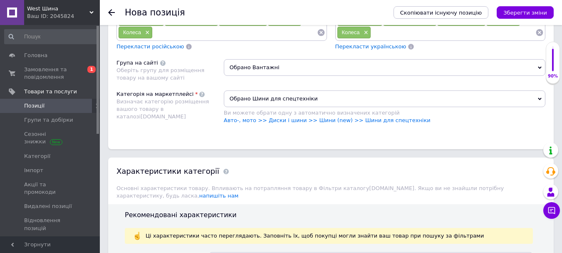
scroll to position [596, 0]
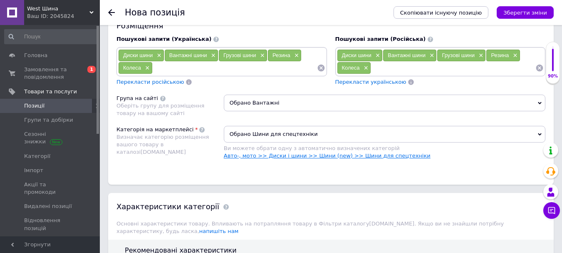
click at [283, 155] on link "Авто-, мото >> Диски і шини >> Шини (new) >> Шини для спецтехніки" at bounding box center [327, 155] width 207 height 6
click at [318, 131] on span "Обрано Шини для спецтехніки" at bounding box center [385, 134] width 322 height 17
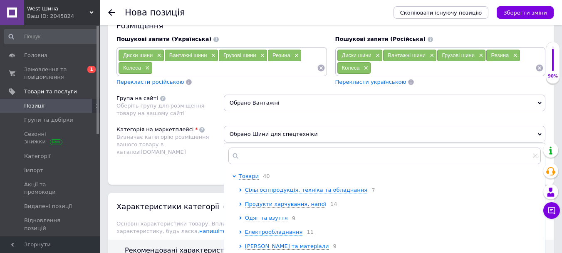
click at [315, 134] on span "Обрано Шини для спецтехніки" at bounding box center [385, 134] width 322 height 17
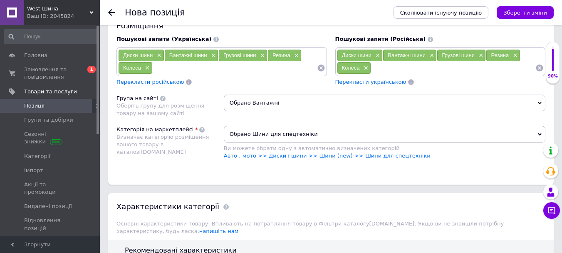
click at [315, 134] on span "Обрано Шини для спецтехніки" at bounding box center [385, 134] width 322 height 17
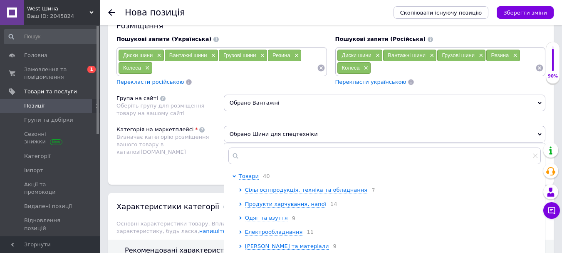
click at [315, 134] on span "Обрано Шини для спецтехніки" at bounding box center [385, 134] width 322 height 17
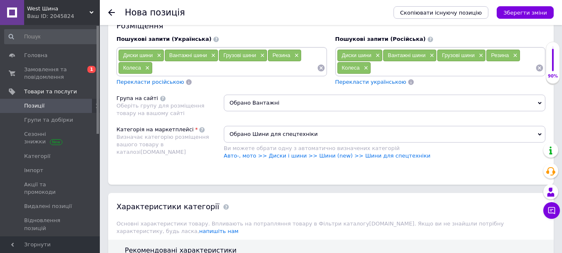
click at [315, 134] on span "Обрано Шини для спецтехніки" at bounding box center [385, 134] width 322 height 17
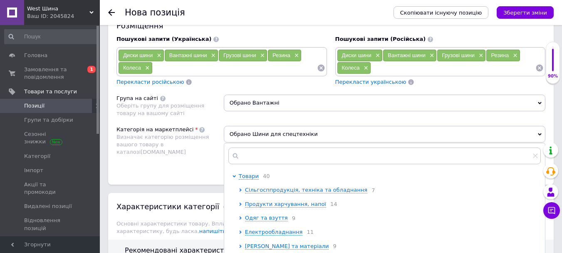
click at [315, 134] on span "Обрано Шини для спецтехніки" at bounding box center [385, 134] width 322 height 17
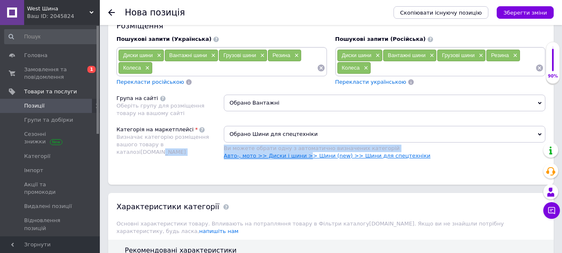
drag, startPoint x: 219, startPoint y: 156, endPoint x: 302, endPoint y: 157, distance: 83.6
click at [302, 157] on div "Категорія на маркетплейсі Визначає категорію розміщення вашого товару в каталоз…" at bounding box center [330, 147] width 429 height 42
click at [227, 165] on div "Обрано Шини для спецтехніки Ви можете обрати одну з автоматично визначених кате…" at bounding box center [385, 147] width 322 height 42
drag, startPoint x: 221, startPoint y: 156, endPoint x: 265, endPoint y: 156, distance: 44.5
click at [265, 156] on div "Категорія на маркетплейсі Визначає категорію розміщення вашого товару в каталоз…" at bounding box center [330, 147] width 429 height 42
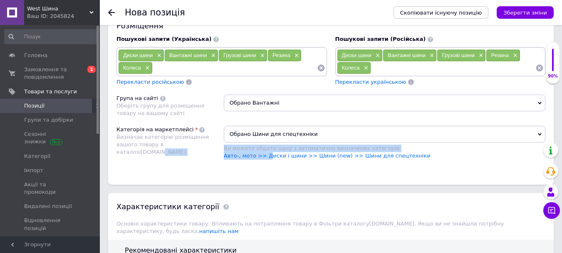
click at [260, 167] on div "Обрано Шини для спецтехніки Ви можете обрати одну з автоматично визначених кате…" at bounding box center [385, 147] width 322 height 42
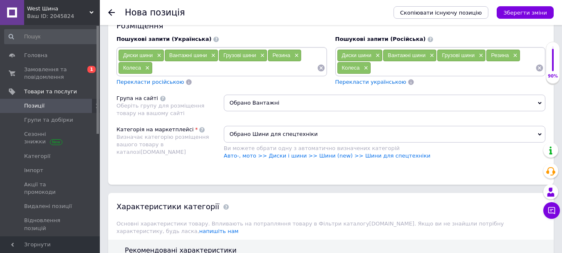
click at [534, 134] on span "Обрано Шини для спецтехніки" at bounding box center [385, 134] width 322 height 17
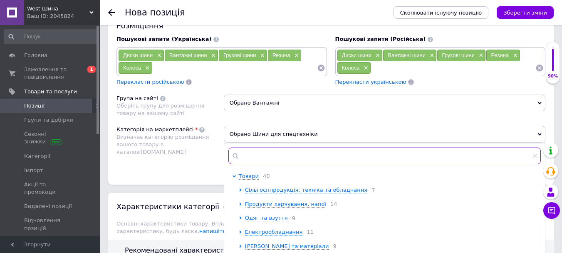
click at [244, 157] on input "text" at bounding box center [384, 155] width 312 height 17
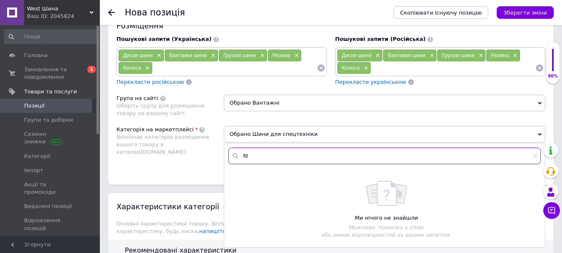
type input "f"
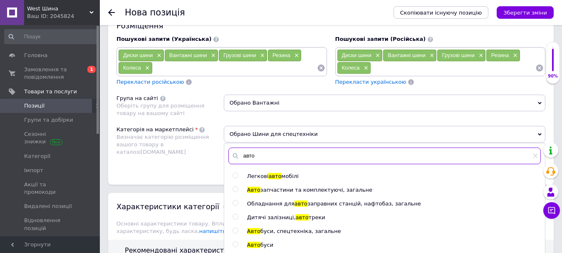
type input "авто"
drag, startPoint x: 543, startPoint y: 177, endPoint x: 568, endPoint y: 133, distance: 50.5
click at [542, 181] on body "West Шина Ваш ID: 2045824 Сайт West Шина Кабінет покупця Перевірити стан систем…" at bounding box center [281, 126] width 562 height 1444
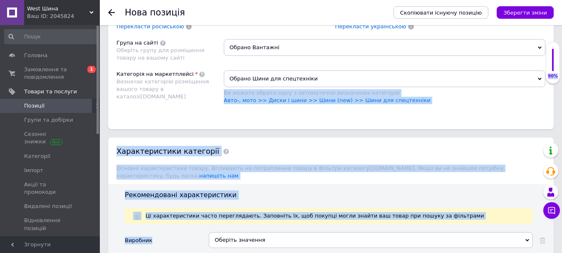
scroll to position [656, 0]
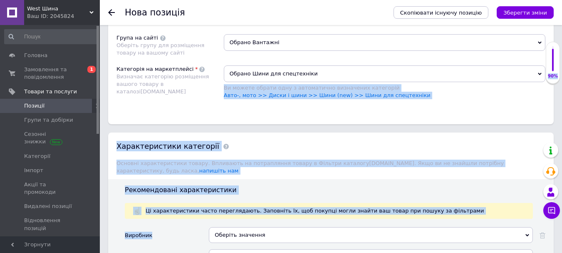
click at [261, 75] on span "Обрано Шини для спецтехніки" at bounding box center [385, 73] width 322 height 17
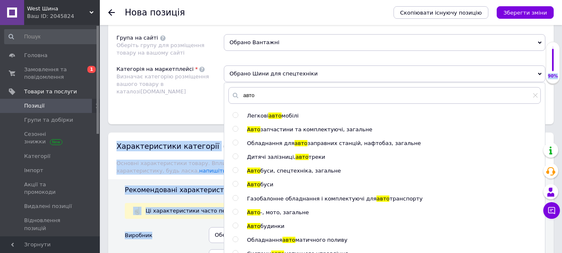
click at [186, 104] on div "Категорія на маркетплейсі Визначає категорію розміщення вашого товару в каталоз…" at bounding box center [169, 86] width 107 height 42
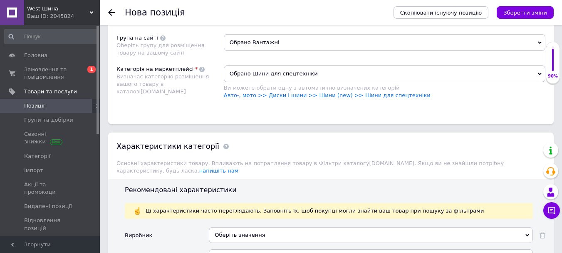
click at [253, 75] on span "Обрано Шини для спецтехніки" at bounding box center [385, 73] width 322 height 17
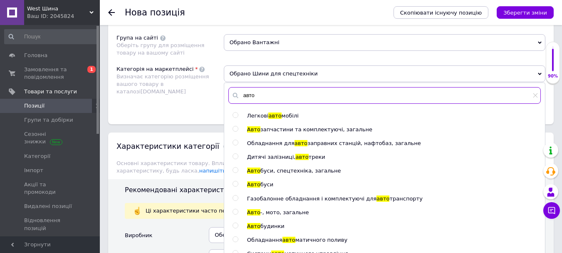
drag, startPoint x: 272, startPoint y: 99, endPoint x: 190, endPoint y: 101, distance: 81.6
click at [190, 101] on div "Категорія на маркетплейсі Визначає категорію розміщення вашого товару в каталоз…" at bounding box center [330, 86] width 429 height 42
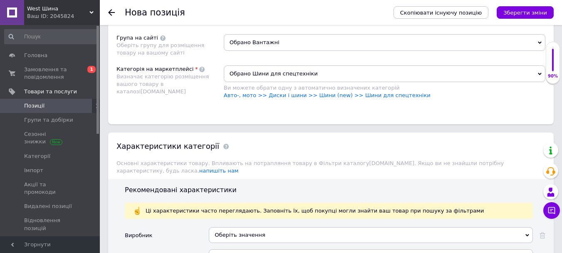
click at [250, 79] on span "Обрано Шини для спецтехніки" at bounding box center [385, 73] width 322 height 17
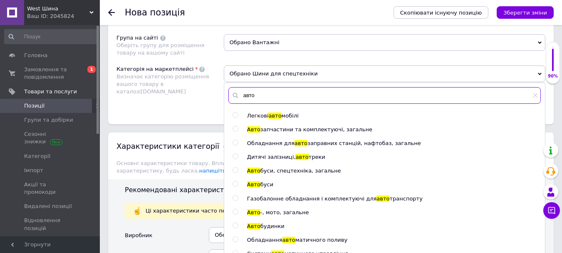
click at [260, 94] on input "авто" at bounding box center [384, 95] width 312 height 17
drag, startPoint x: 260, startPoint y: 94, endPoint x: 231, endPoint y: 95, distance: 29.1
click at [231, 95] on div "авто" at bounding box center [384, 95] width 312 height 17
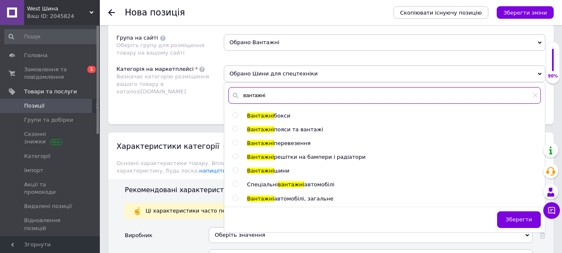
type input "вантажні"
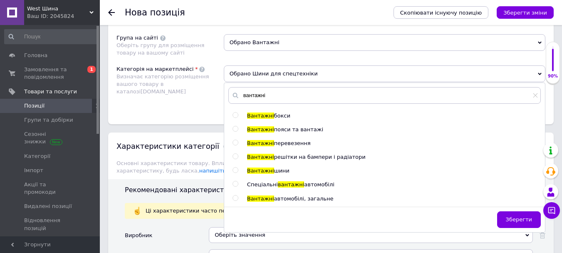
click at [238, 172] on input "radio" at bounding box center [235, 169] width 5 height 5
radio input "true"
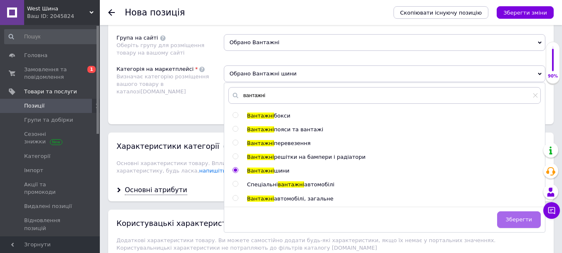
click at [512, 217] on span "Зберегти" at bounding box center [519, 219] width 26 height 6
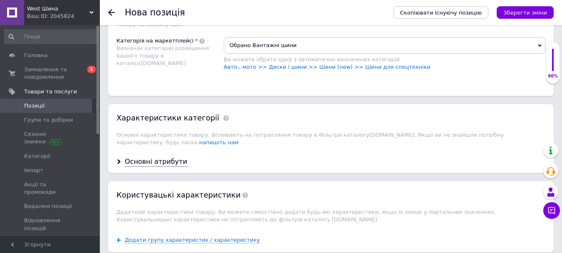
scroll to position [689, 0]
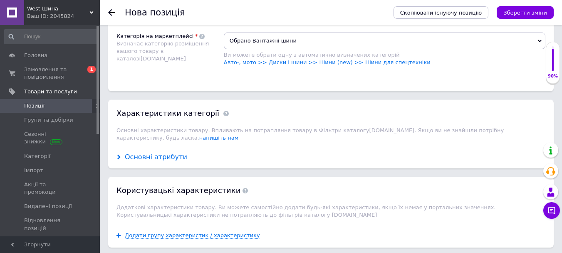
click at [153, 152] on div "Основні атрибути" at bounding box center [156, 157] width 62 height 10
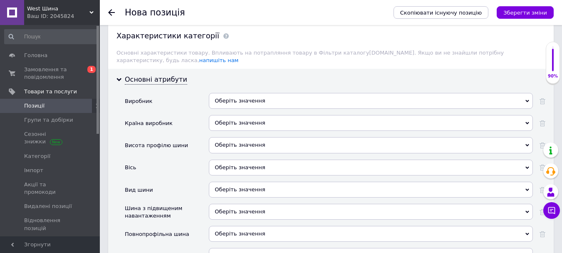
scroll to position [769, 0]
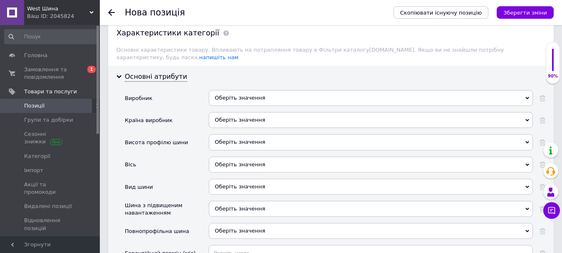
click at [238, 90] on div "Оберіть значення" at bounding box center [371, 98] width 324 height 16
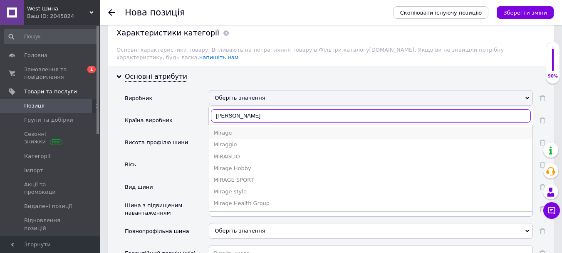
type input "[PERSON_NAME]"
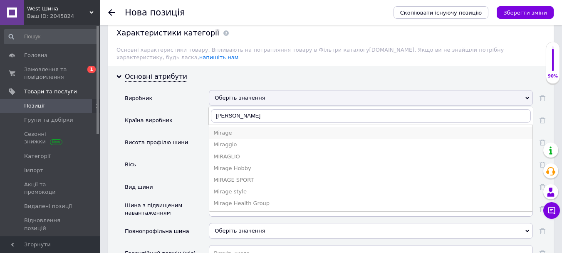
click at [232, 129] on div "Mirage" at bounding box center [370, 132] width 315 height 7
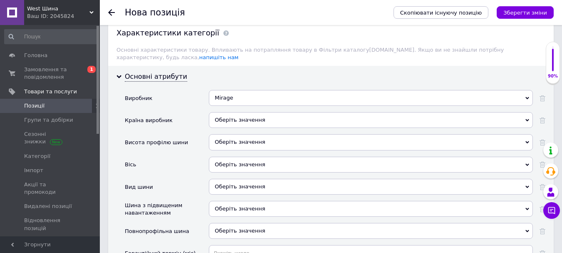
click at [233, 116] on div "Оберіть значення" at bounding box center [371, 120] width 324 height 16
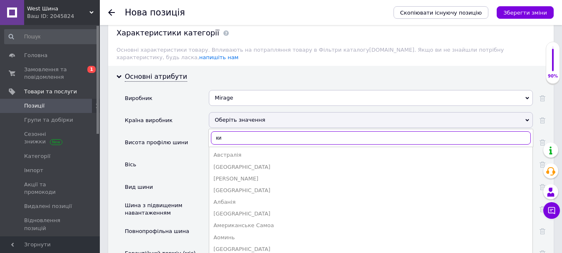
type input "кит"
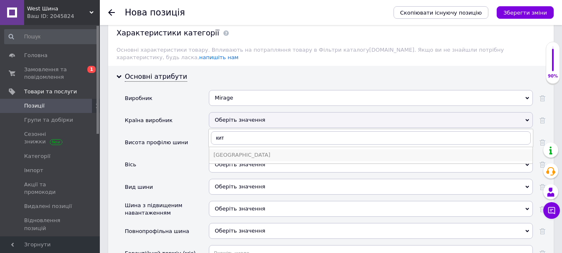
click at [233, 151] on div "[GEOGRAPHIC_DATA]" at bounding box center [370, 154] width 315 height 7
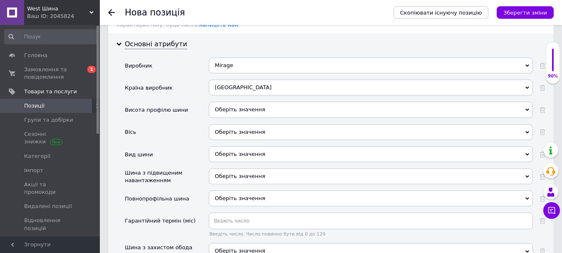
scroll to position [811, 0]
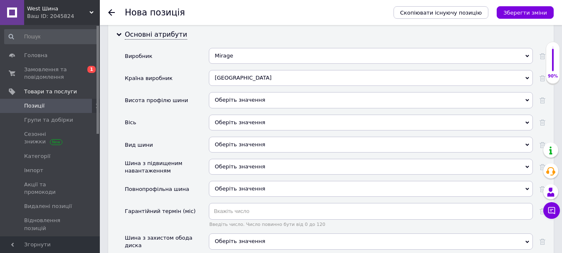
click at [260, 94] on div "Оберіть значення" at bounding box center [371, 100] width 324 height 16
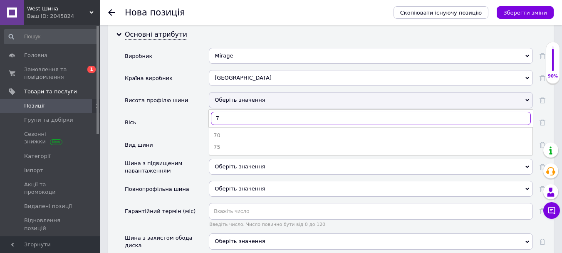
type input "70"
click at [220, 131] on div "70" at bounding box center [370, 134] width 315 height 7
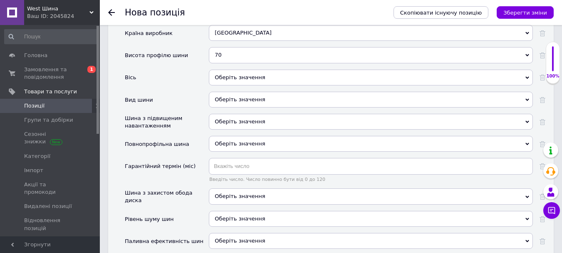
scroll to position [863, 0]
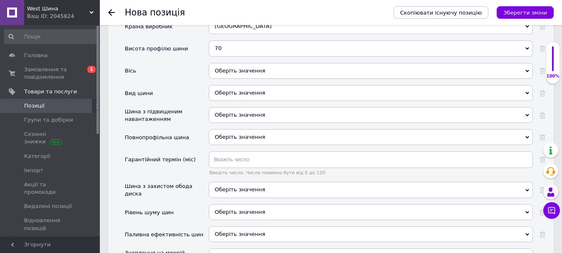
click at [231, 64] on div "Оберіть значення" at bounding box center [371, 71] width 324 height 16
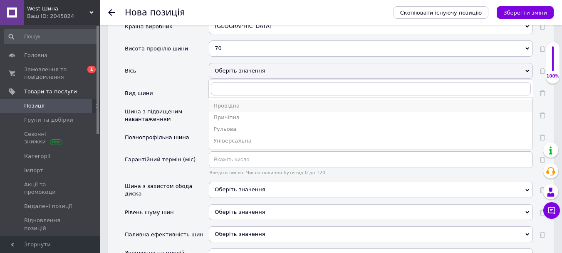
click at [231, 102] on div "Провідна" at bounding box center [370, 105] width 315 height 7
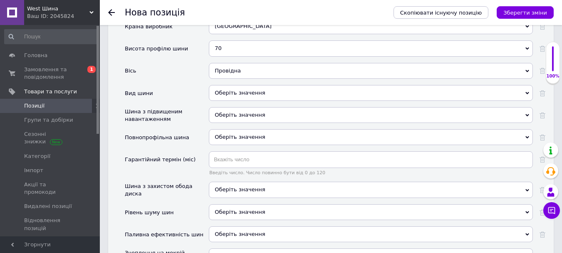
click at [228, 85] on div "Оберіть значення" at bounding box center [371, 93] width 324 height 16
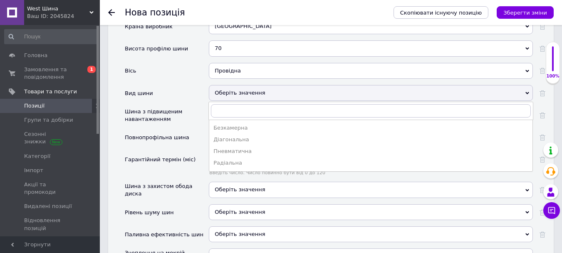
click at [228, 85] on div "Оберіть значення" at bounding box center [371, 93] width 324 height 16
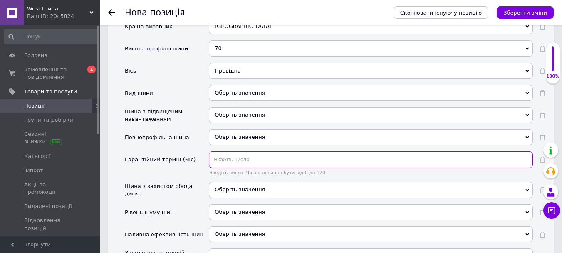
click at [247, 152] on input "text" at bounding box center [371, 159] width 324 height 17
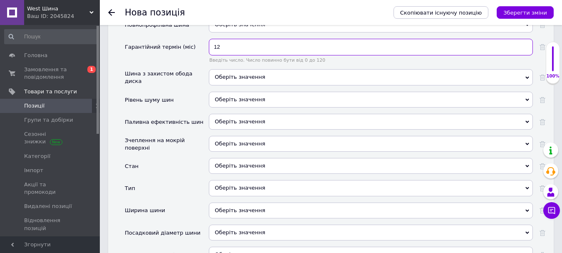
scroll to position [979, 0]
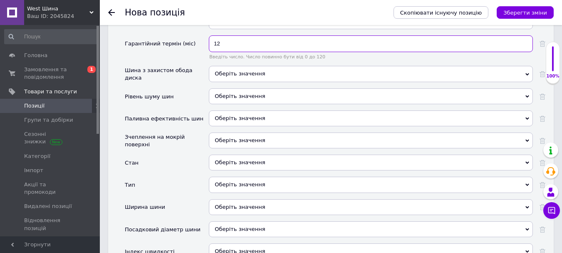
type input "12"
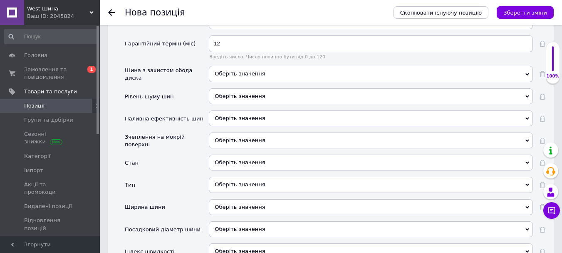
click at [255, 154] on div "Оберіть значення" at bounding box center [371, 162] width 324 height 16
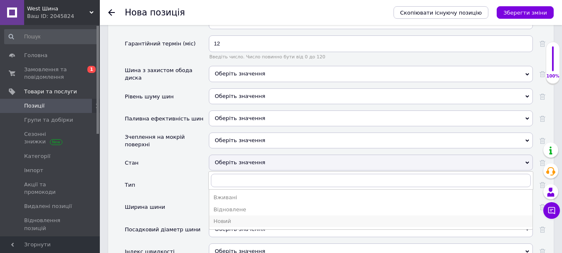
click at [230, 217] on div "Новий" at bounding box center [370, 220] width 315 height 7
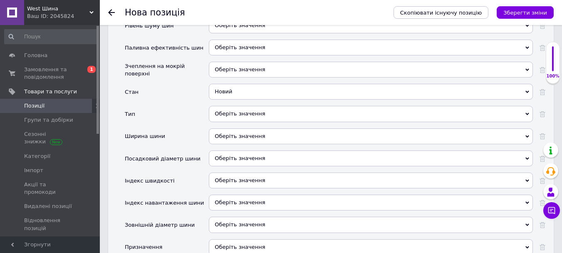
scroll to position [1066, 0]
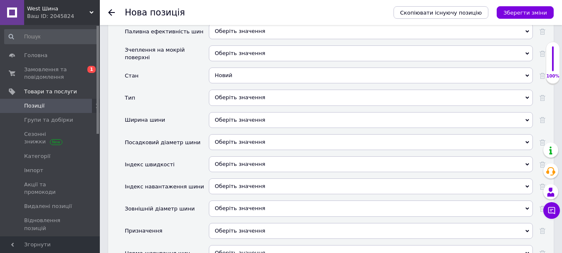
click at [248, 116] on div "Оберіть значення" at bounding box center [371, 120] width 324 height 16
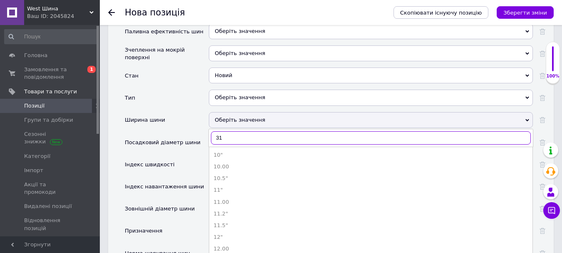
type input "315"
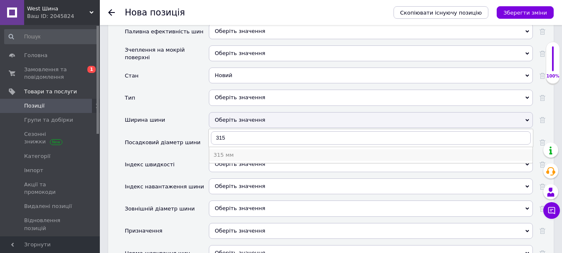
click at [226, 151] on div "315 мм" at bounding box center [370, 154] width 315 height 7
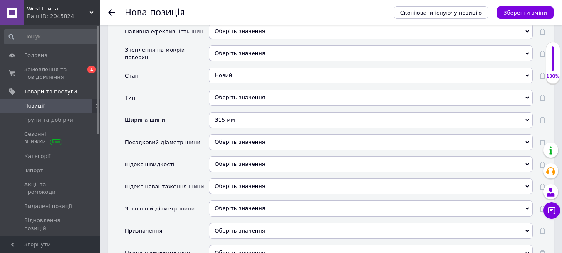
click at [231, 134] on div "Оберіть значення" at bounding box center [371, 142] width 324 height 16
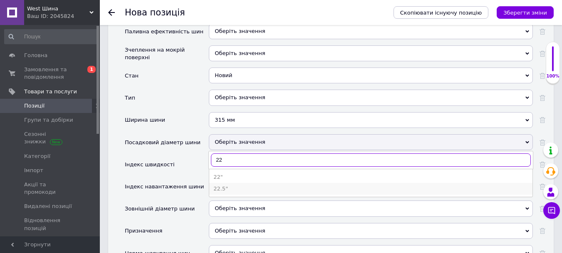
type input "22"
click at [221, 185] on div "22.5"" at bounding box center [370, 188] width 315 height 7
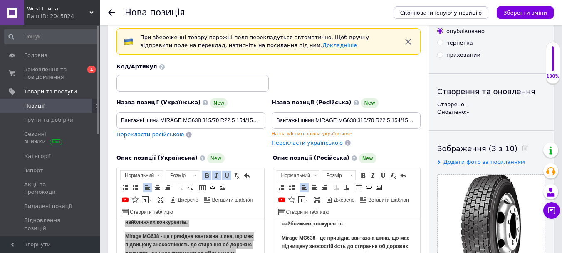
scroll to position [0, 0]
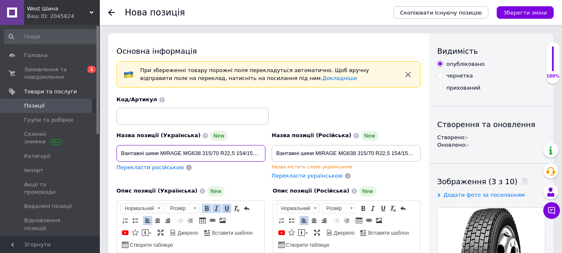
click at [247, 154] on input "Вантажні шини MIRAGE MG638 315/70 R22,5 154/150 L" at bounding box center [190, 153] width 149 height 17
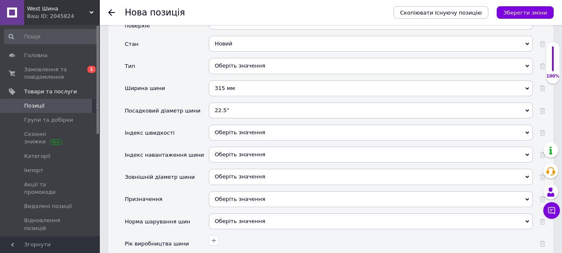
scroll to position [1103, 0]
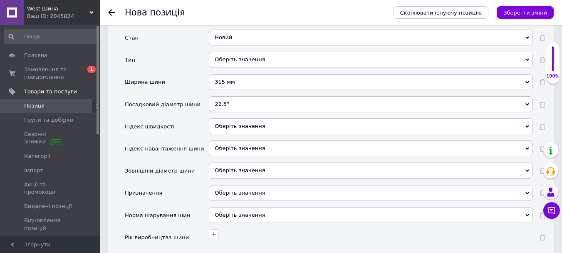
click at [248, 118] on div "Оберіть значення" at bounding box center [371, 126] width 324 height 16
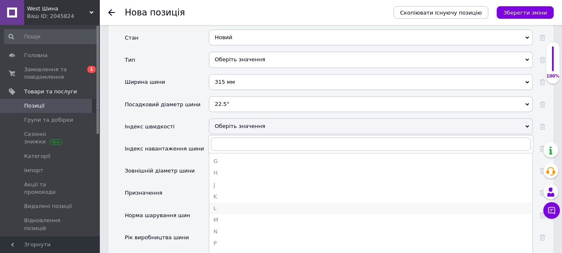
click at [219, 204] on div "L" at bounding box center [370, 207] width 315 height 7
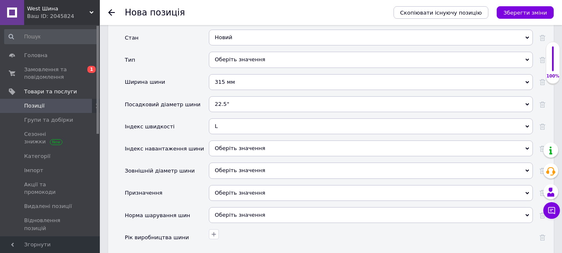
click at [232, 141] on div "Оберіть значення" at bounding box center [371, 148] width 324 height 16
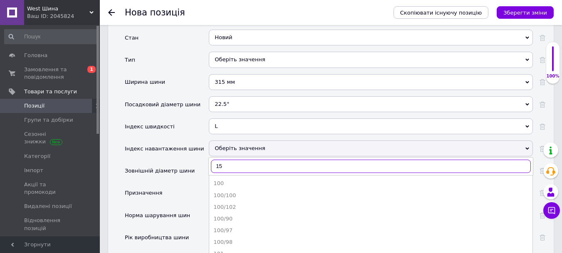
type input "154"
click at [228, 203] on div "154/150" at bounding box center [370, 206] width 315 height 7
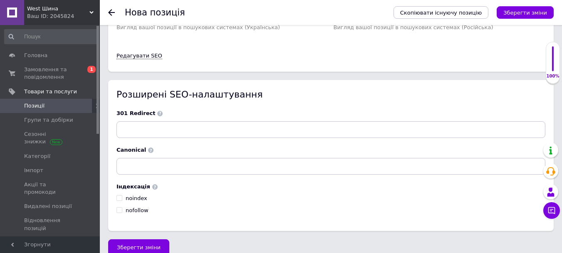
scroll to position [1586, 0]
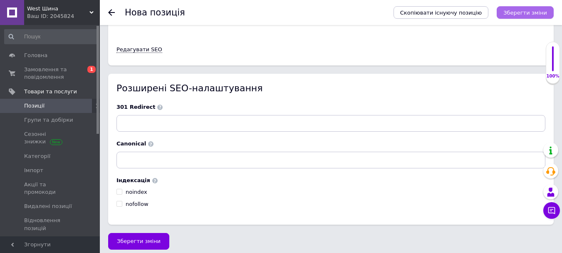
click at [531, 10] on icon "Зберегти зміни" at bounding box center [525, 13] width 44 height 6
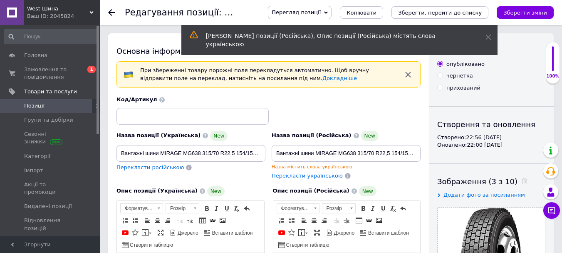
click at [454, 13] on icon "Зберегти, перейти до списку" at bounding box center [440, 13] width 84 height 6
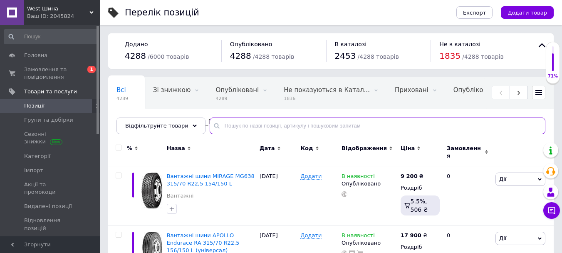
click at [272, 121] on input "text" at bounding box center [378, 125] width 336 height 17
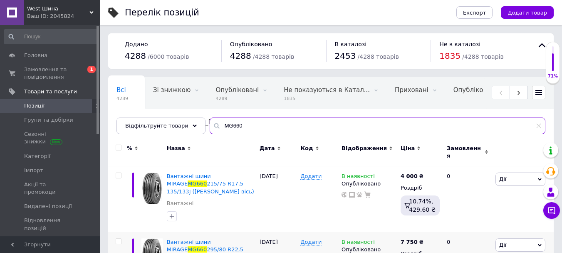
type input "MG660"
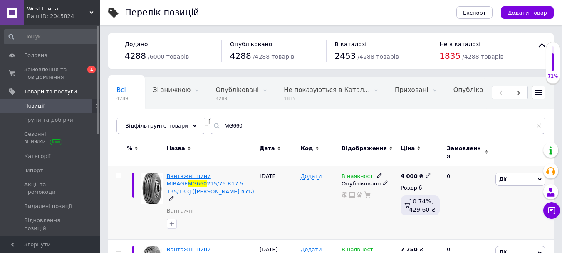
click at [211, 173] on span "Вантажні шини MIRAGE" at bounding box center [189, 180] width 44 height 14
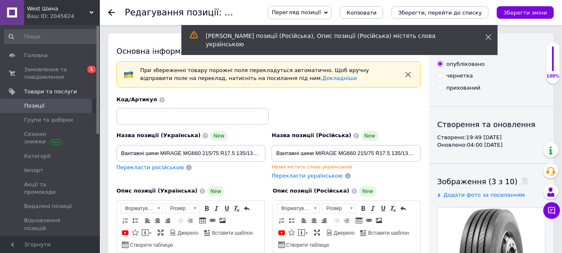
click at [487, 37] on icon at bounding box center [489, 37] width 6 height 6
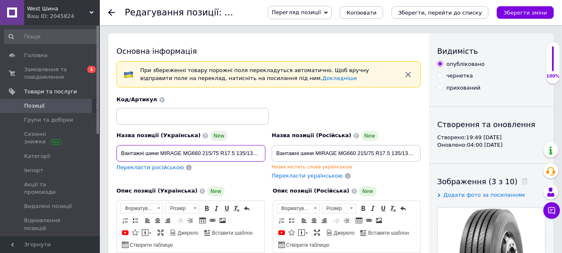
drag, startPoint x: 202, startPoint y: 152, endPoint x: 135, endPoint y: 155, distance: 67.4
click at [250, 154] on input "Вантажні шини MIRAGE MG660 215/75 R17.5 135/133J ([PERSON_NAME] вісь)" at bounding box center [190, 153] width 149 height 17
drag, startPoint x: 225, startPoint y: 151, endPoint x: 275, endPoint y: 153, distance: 50.4
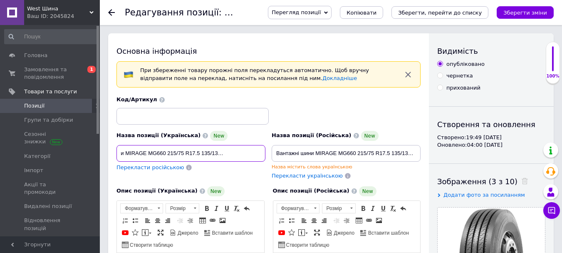
click at [278, 153] on div "Назва позиції (Українська) New Вантажні шини MIRAGE MG660 215/75 R17.5 135/133J…" at bounding box center [269, 138] width 310 height 90
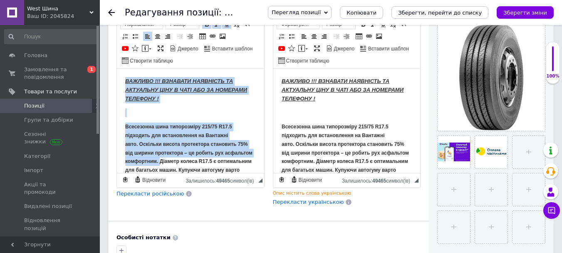
scroll to position [53, 0]
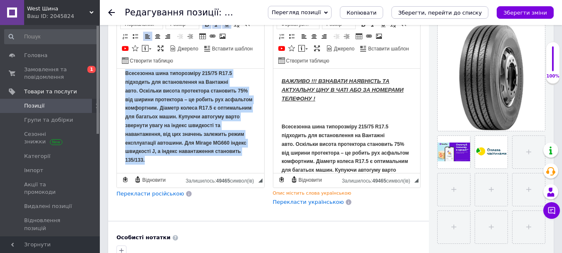
drag, startPoint x: 124, startPoint y: 77, endPoint x: 222, endPoint y: 171, distance: 136.3
click at [222, 171] on html "ВАЖЛИВО !!! ВЗНАВАТИ НАЯВНІСТЬ ТА АКТУАЛЬНУ ЦІНУ В ЧАТІ АБО ЗА НОМЕРАМИ ТЕЛЕФОН…" at bounding box center [190, 93] width 147 height 157
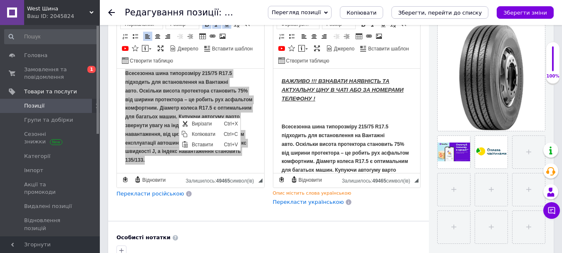
scroll to position [0, 0]
click at [194, 130] on span "Копіювати" at bounding box center [206, 134] width 32 height 10
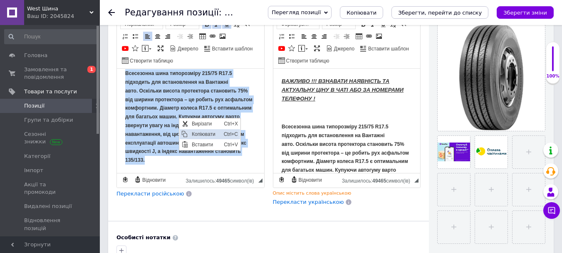
copy body "ВАЖЛИВО !!! ВЗНАВАТИ НАЯВНІСТЬ ТА АКТУАЛЬНУ ЦІНУ В ЧАТІ АБО ЗА НОМЕРАМИ ТЕЛЕФОН…"
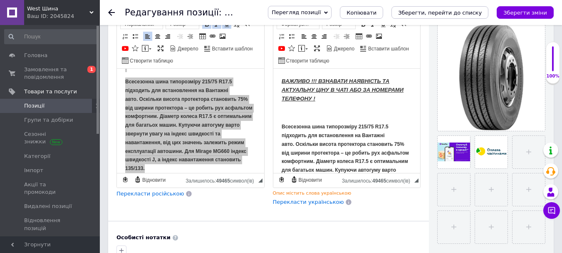
click at [111, 10] on use at bounding box center [111, 12] width 7 height 7
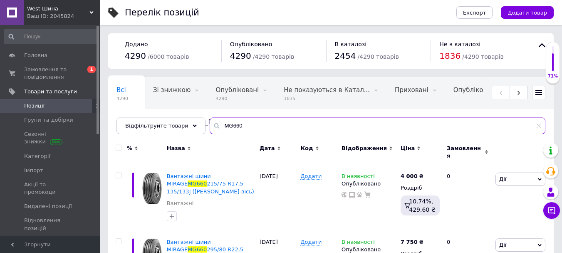
drag, startPoint x: 239, startPoint y: 123, endPoint x: 197, endPoint y: 125, distance: 41.7
click at [197, 125] on div "Всі 4290 Зі знижкою 0 Видалити Редагувати Опубліковані 4290 Видалити Редагувати…" at bounding box center [331, 105] width 446 height 57
paste input "BF200R"
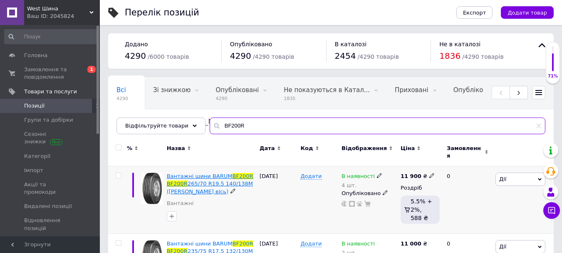
type input "BF200R"
click at [219, 173] on span "Вантажні шини BARUM" at bounding box center [200, 176] width 66 height 6
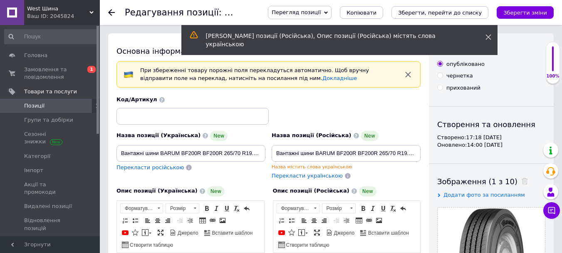
click at [488, 38] on icon at bounding box center [489, 37] width 6 height 6
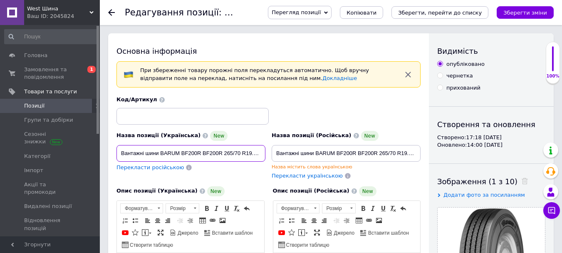
drag, startPoint x: 202, startPoint y: 151, endPoint x: 182, endPoint y: 153, distance: 19.7
click at [182, 153] on input "Вантажні шини BARUM BF200R BF200R 265/70 R19.5 140/138M ([PERSON_NAME] вісь)" at bounding box center [190, 153] width 149 height 17
drag, startPoint x: 119, startPoint y: 150, endPoint x: 287, endPoint y: 156, distance: 167.8
click at [287, 156] on div "Назва позиції (Українська) New Вантажні шини BARUM BF200R 265/70 R19.5 140/138M…" at bounding box center [269, 138] width 310 height 90
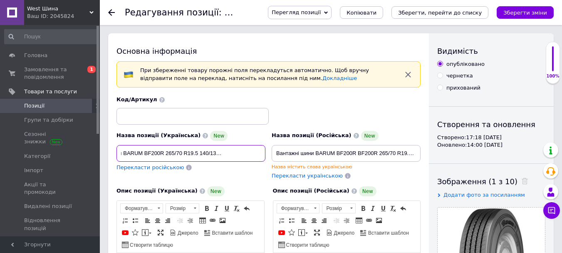
type input "Вантажні шини BARUM BF200R 265/70 R19.5 140/138M ([PERSON_NAME] вісь)"
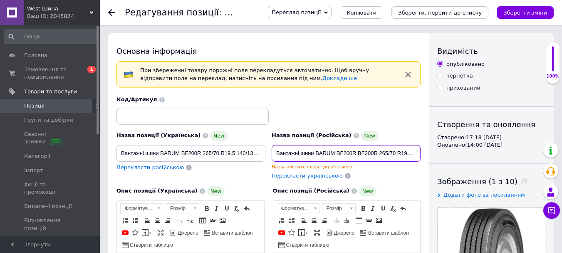
scroll to position [0, 59]
drag, startPoint x: 273, startPoint y: 154, endPoint x: 478, endPoint y: 160, distance: 204.8
paste input
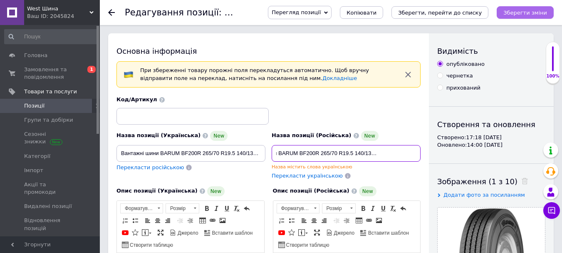
type input "Вантажні шини BARUM BF200R 265/70 R19.5 140/138M ([PERSON_NAME] вісь)"
click at [539, 11] on icon "Зберегти зміни" at bounding box center [525, 13] width 44 height 6
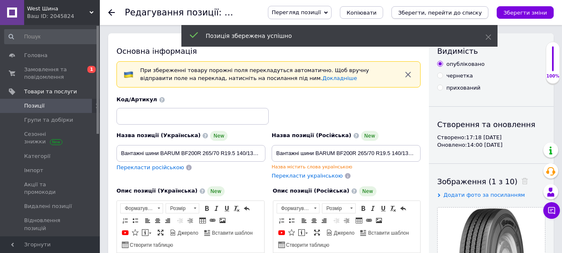
click at [468, 12] on icon "Зберегти, перейти до списку" at bounding box center [440, 13] width 84 height 6
